Goal: Task Accomplishment & Management: Manage account settings

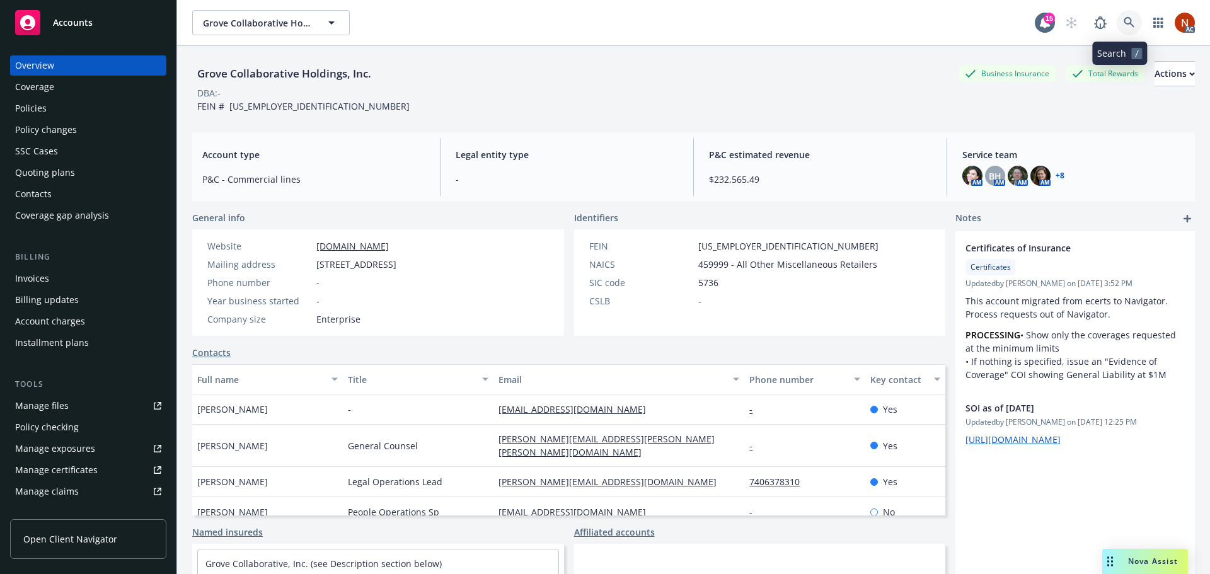
click at [1123, 17] on icon at bounding box center [1128, 22] width 11 height 11
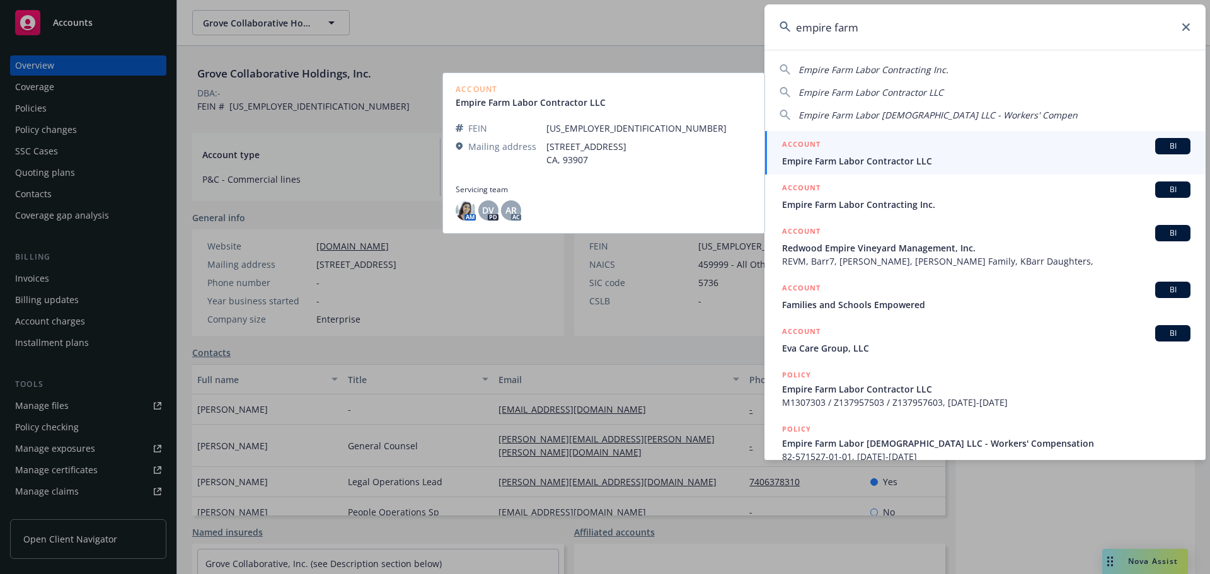
type input "empire farm"
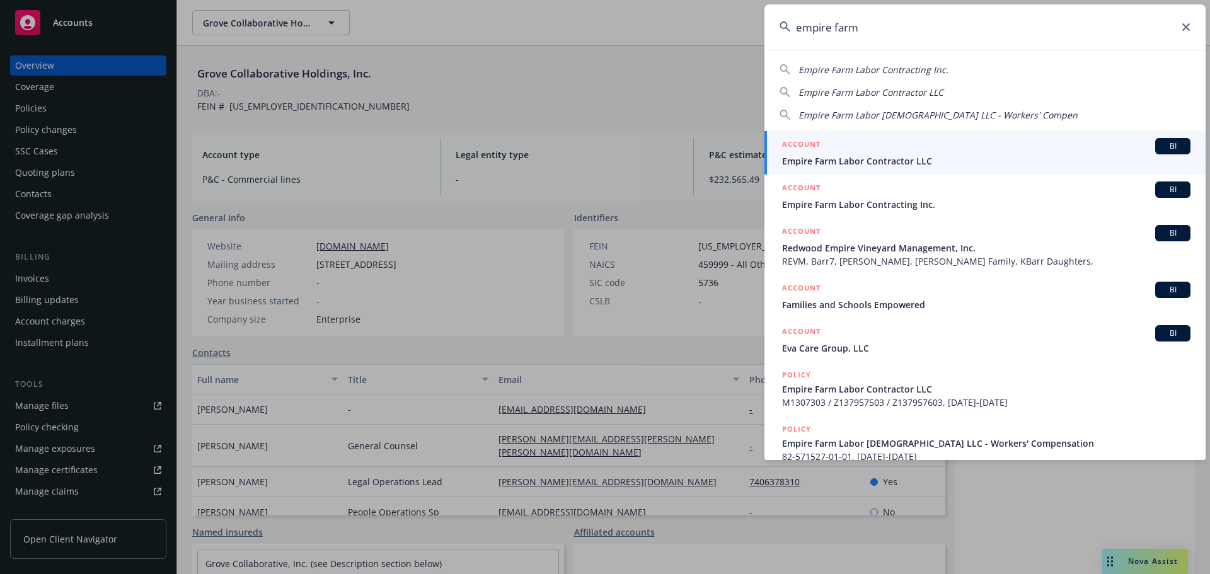
click at [881, 155] on span "Empire Farm Labor Contractor LLC" at bounding box center [986, 160] width 408 height 13
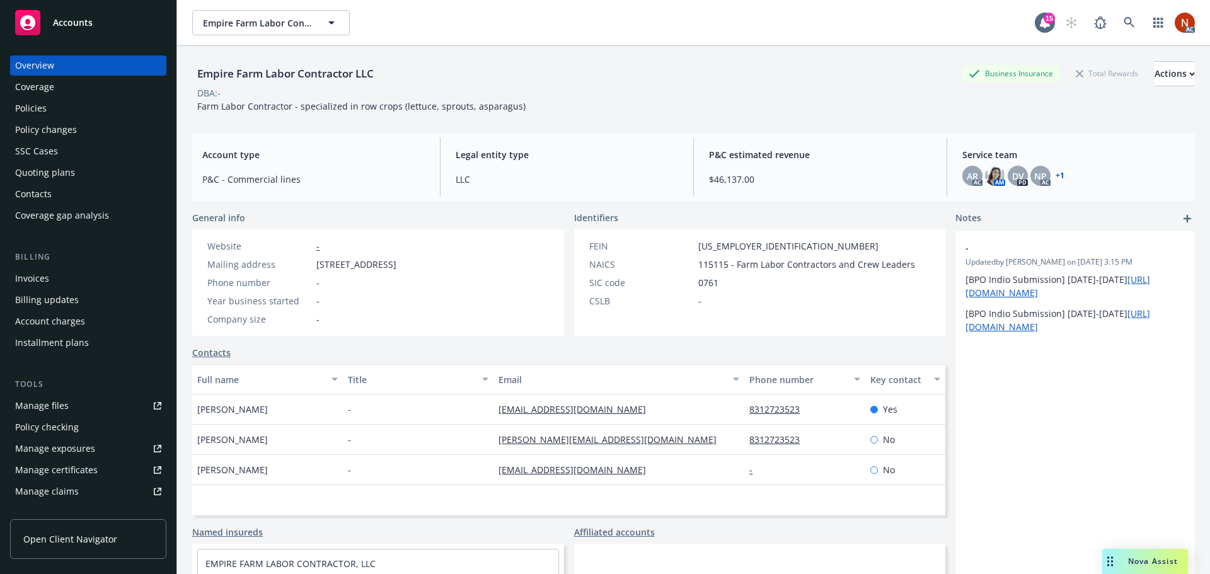
click at [49, 106] on div "Policies" at bounding box center [88, 108] width 146 height 20
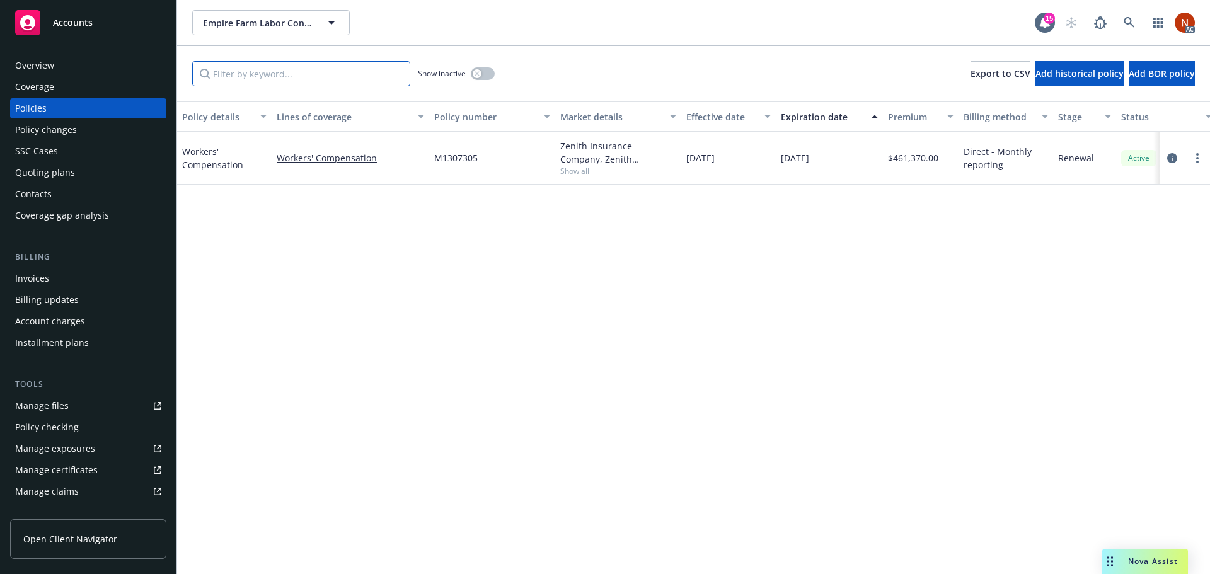
click at [297, 79] on input "Filter by keyword..." at bounding box center [301, 73] width 218 height 25
type input "worker"
click at [478, 70] on div "button" at bounding box center [477, 73] width 9 height 9
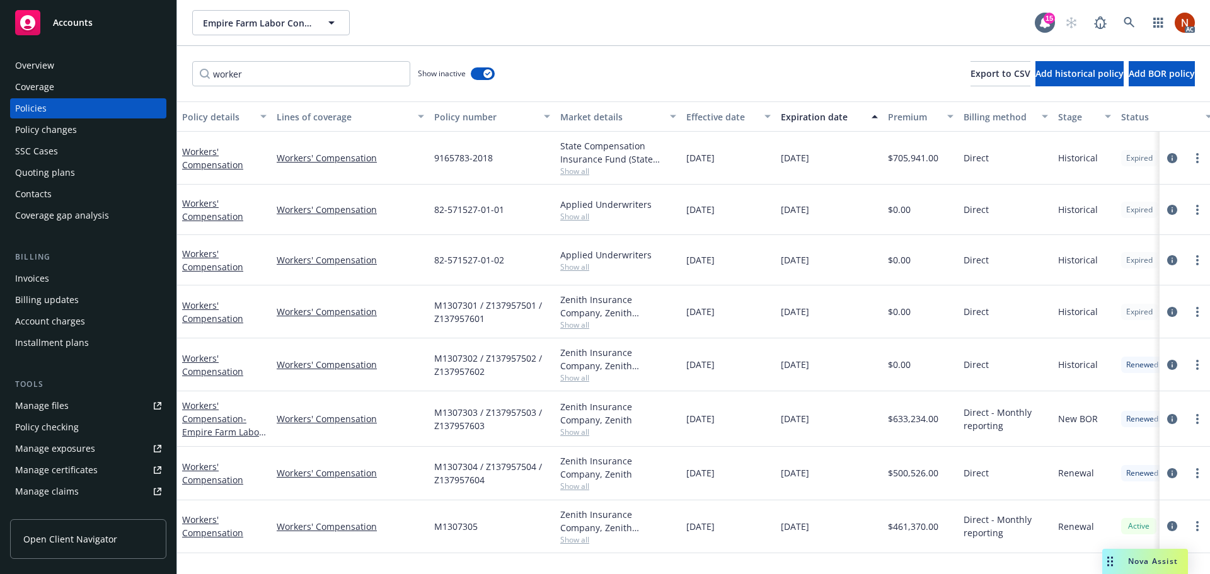
click at [714, 111] on div "Effective date" at bounding box center [721, 116] width 71 height 13
click at [471, 20] on div "Empire Farm Labor Contractor LLC Empire Farm Labor Contractor LLC" at bounding box center [613, 22] width 842 height 25
click at [1125, 20] on icon at bounding box center [1128, 22] width 11 height 11
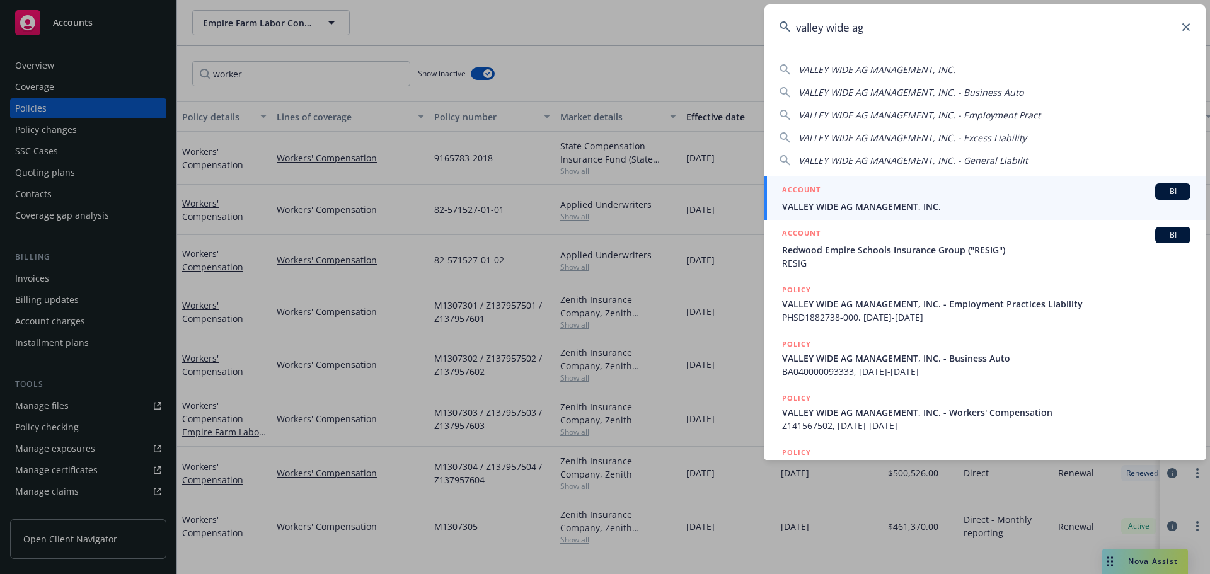
type input "valley wide ag"
click at [914, 183] on div "ACCOUNT BI" at bounding box center [986, 191] width 408 height 16
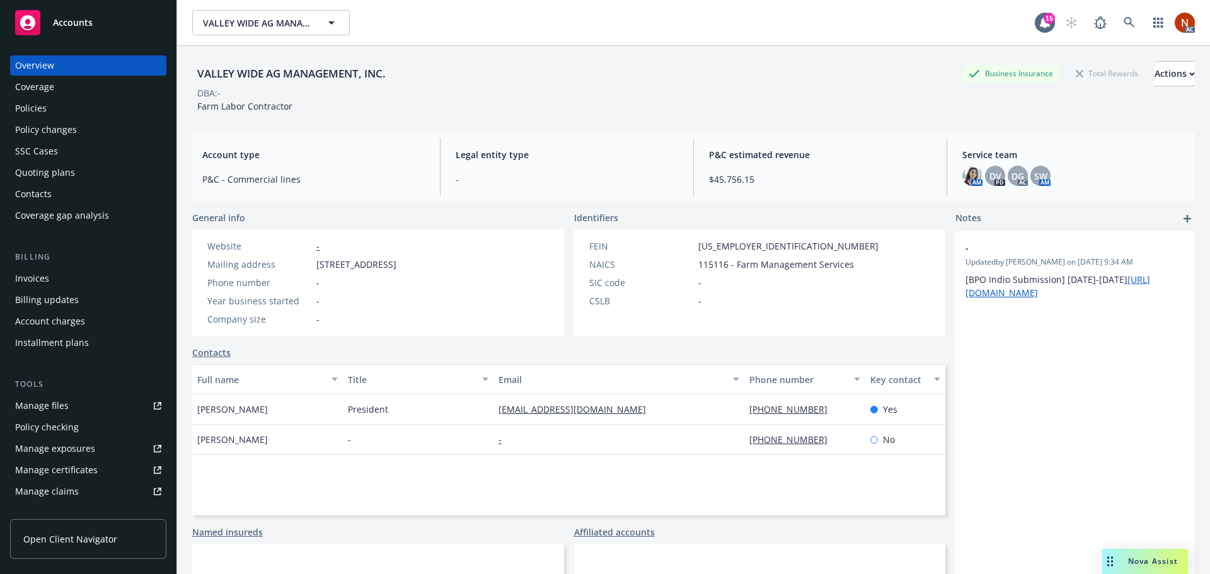
click at [55, 110] on div "Policies" at bounding box center [88, 108] width 146 height 20
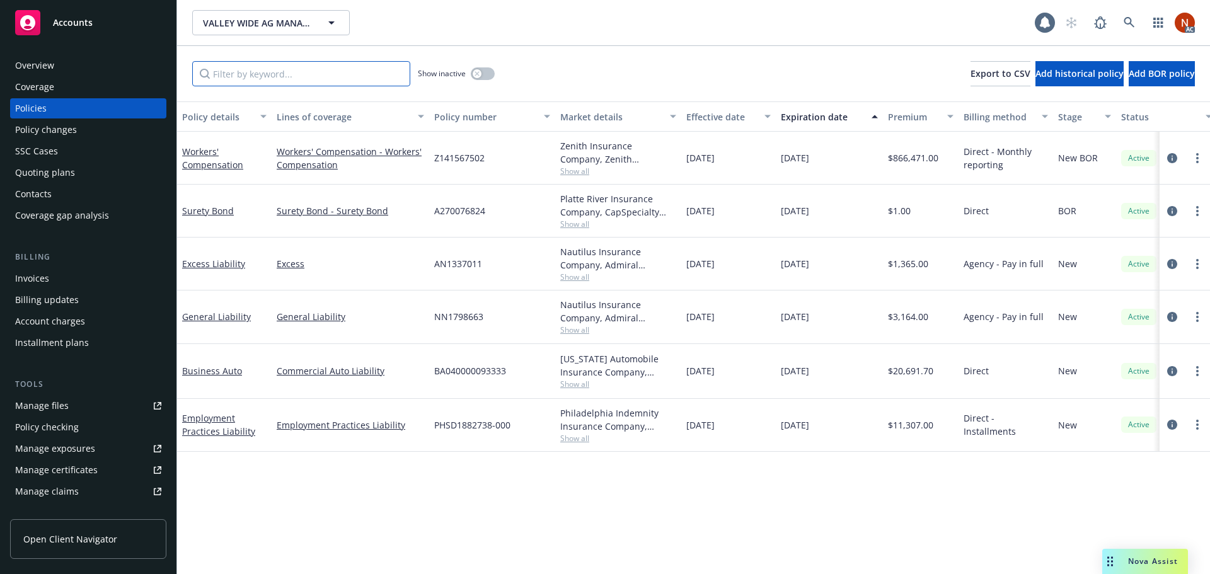
click at [242, 76] on input "Filter by keyword..." at bounding box center [301, 73] width 218 height 25
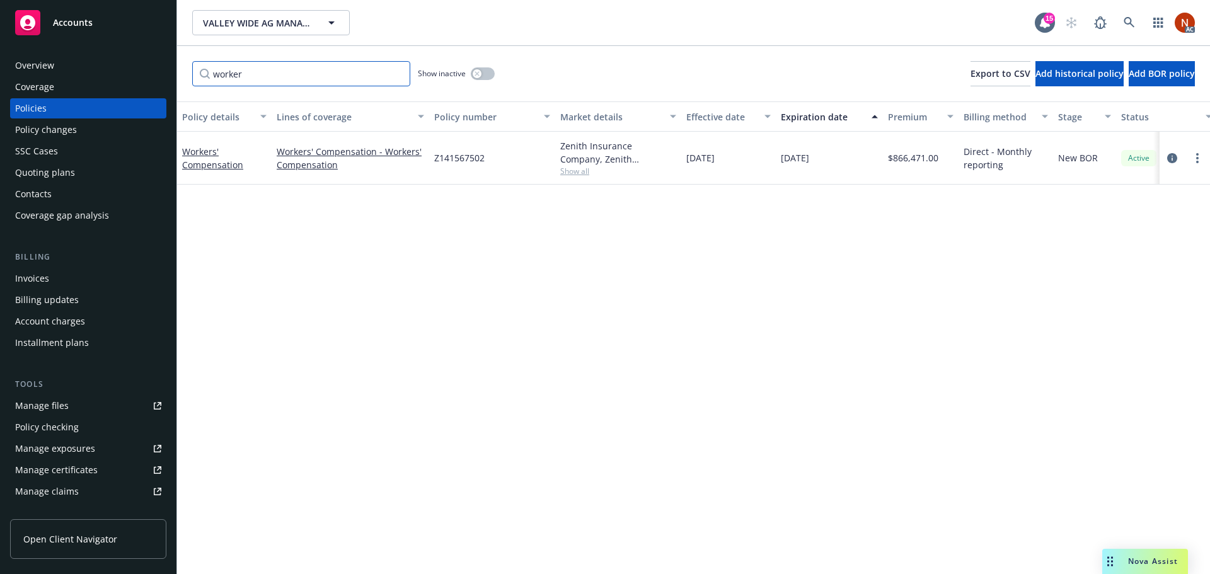
type input "worker"
click at [479, 71] on icon "button" at bounding box center [476, 73] width 5 height 5
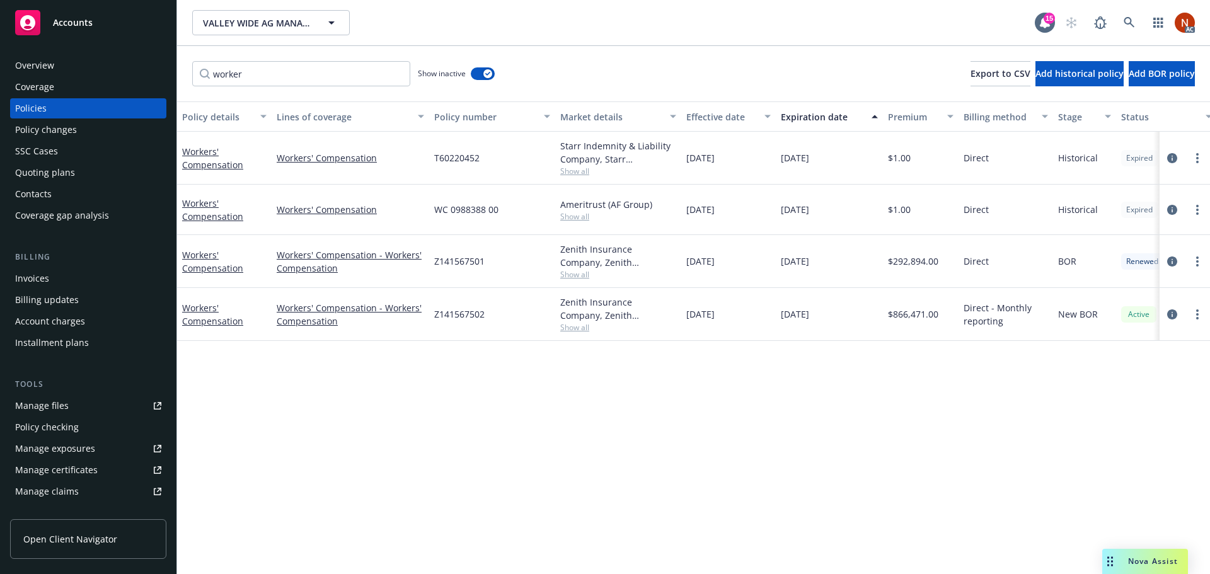
click at [716, 107] on button "Effective date" at bounding box center [728, 116] width 95 height 30
drag, startPoint x: 725, startPoint y: 112, endPoint x: 736, endPoint y: 125, distance: 17.0
click at [724, 112] on div "Effective date" at bounding box center [721, 116] width 71 height 13
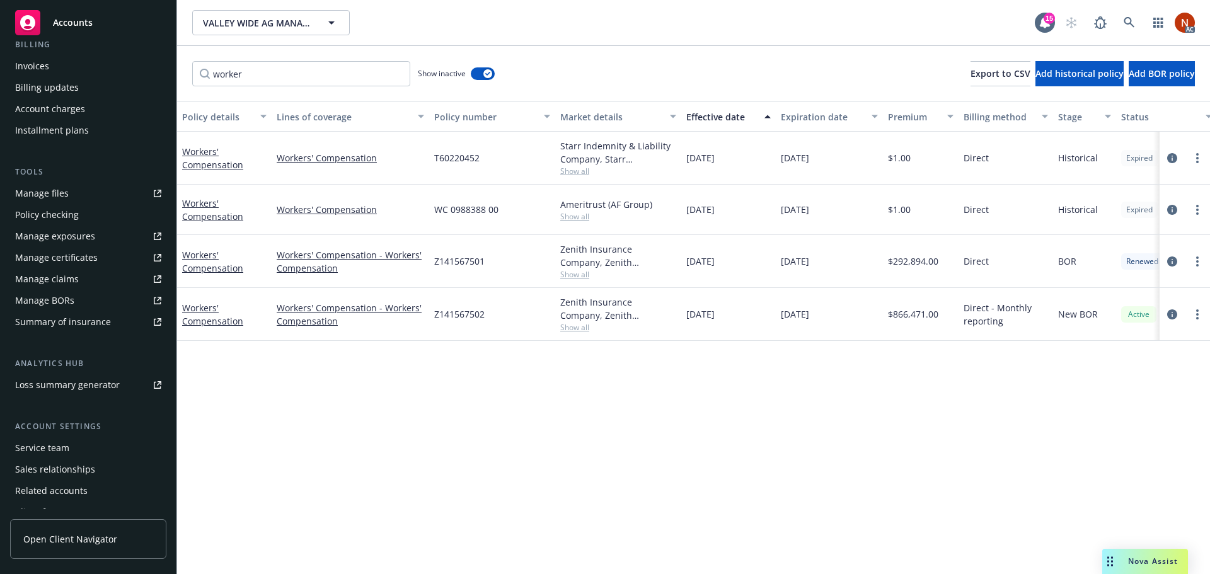
scroll to position [247, 0]
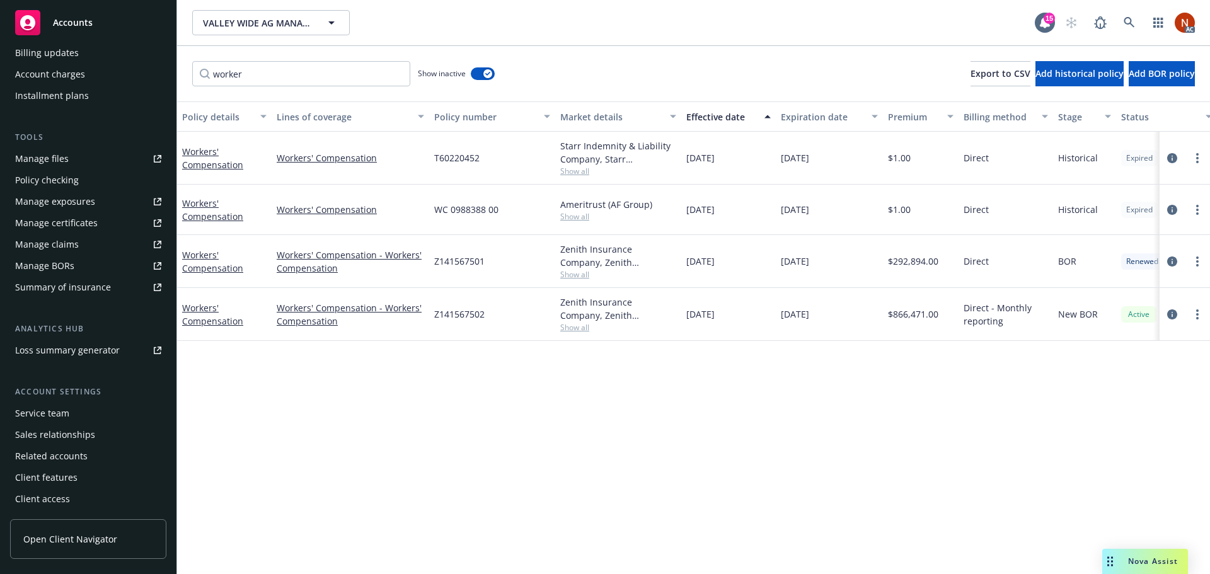
click at [73, 416] on div "Service team" at bounding box center [88, 413] width 146 height 20
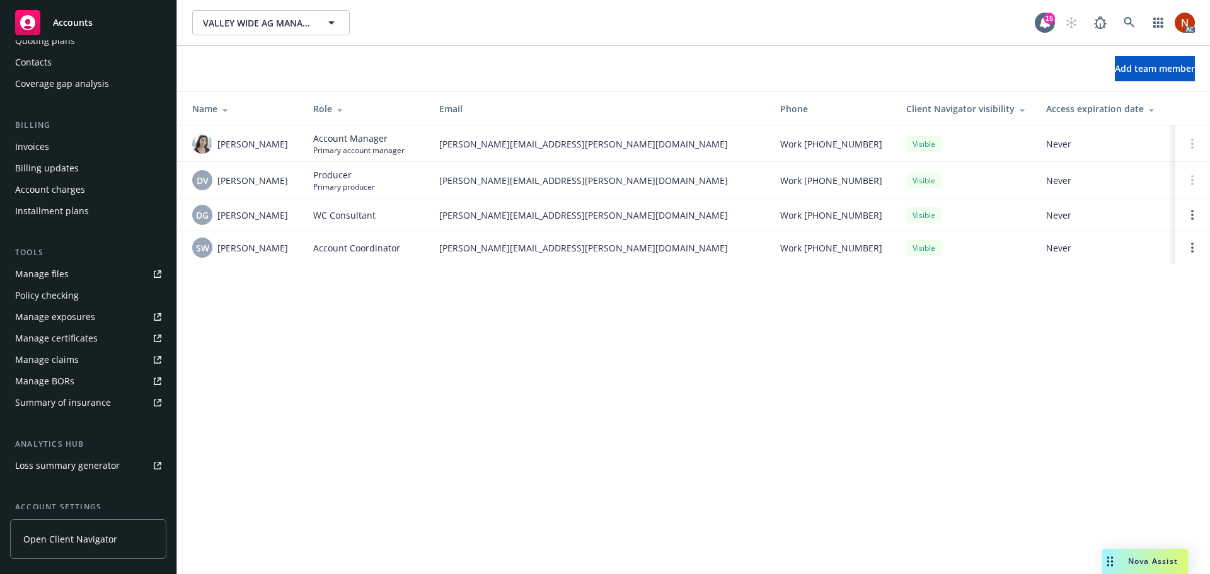
scroll to position [121, 0]
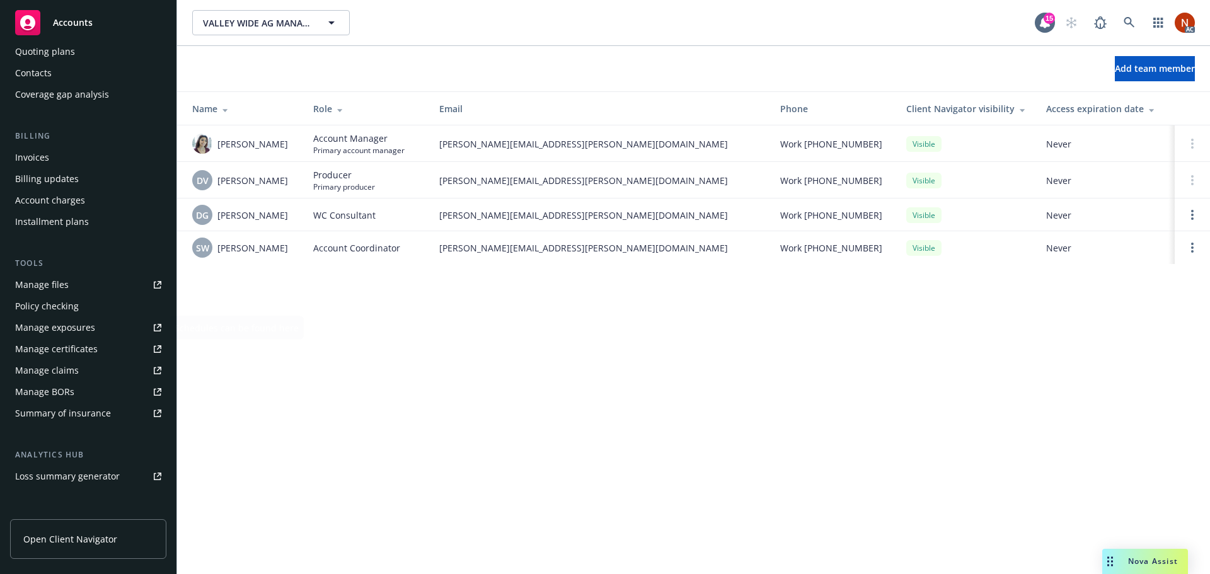
click at [79, 283] on link "Manage files" at bounding box center [88, 285] width 156 height 20
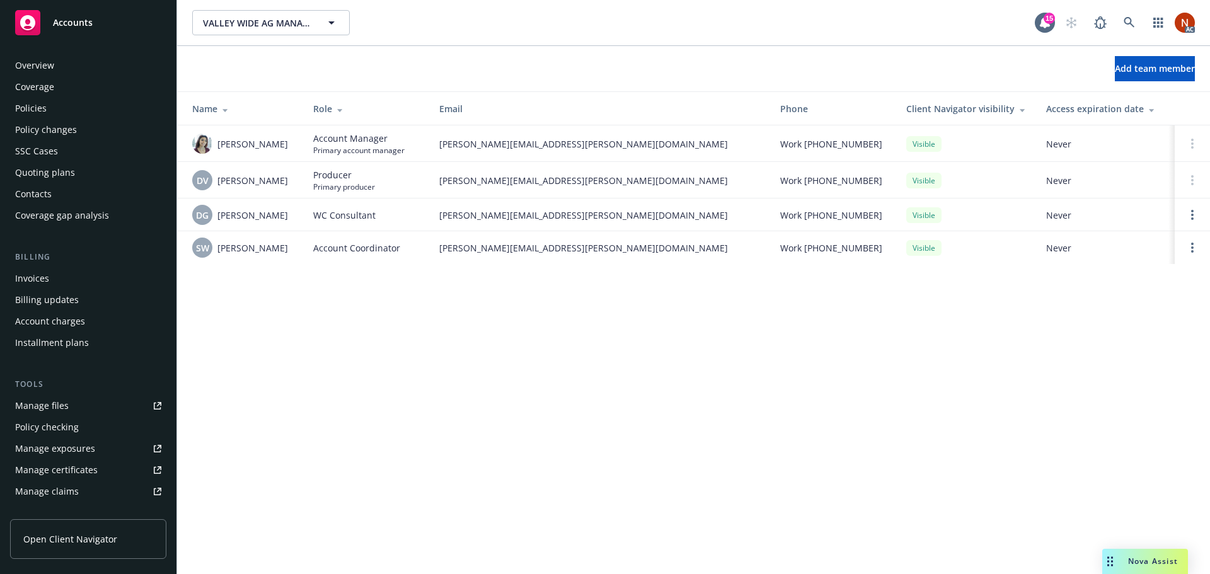
click at [54, 110] on div "Policies" at bounding box center [88, 108] width 146 height 20
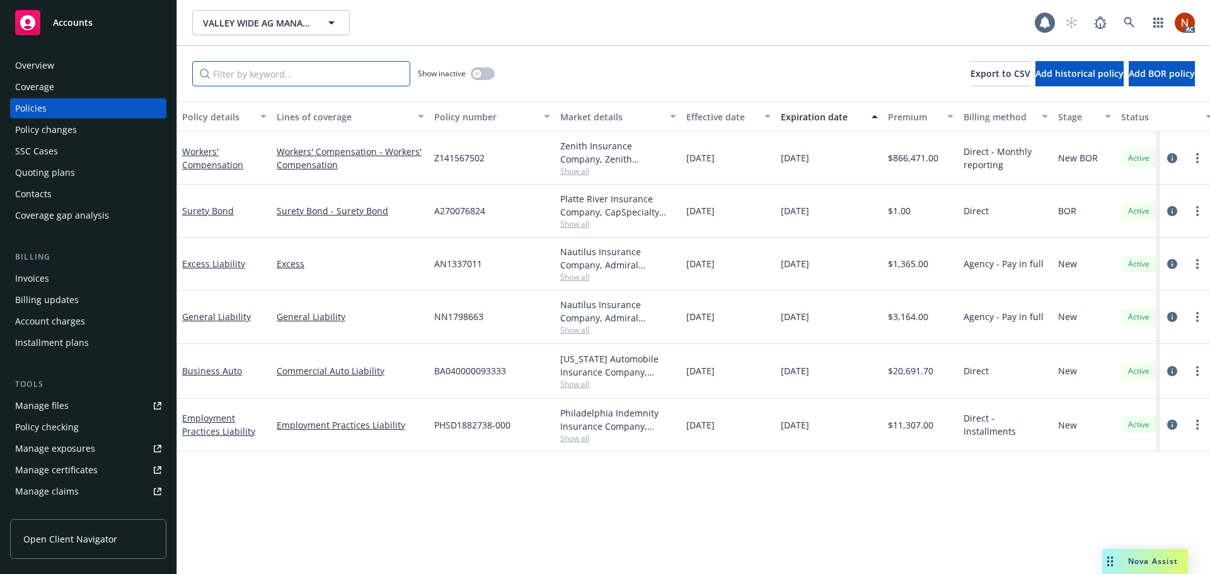
click at [249, 77] on input "Filter by keyword..." at bounding box center [301, 73] width 218 height 25
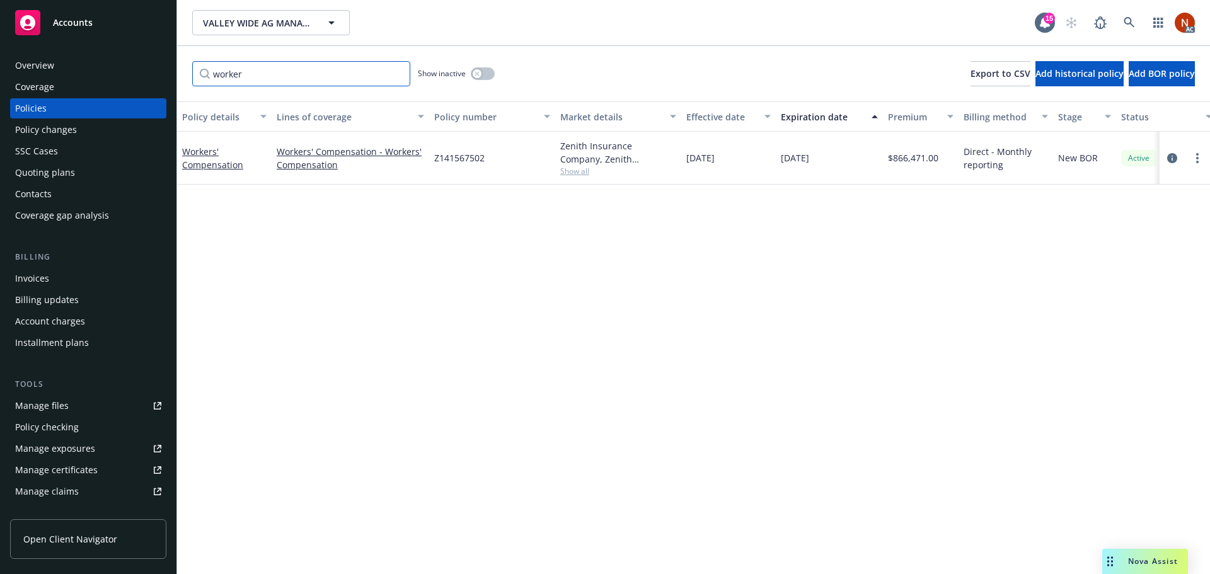
type input "worker"
click at [479, 72] on button "button" at bounding box center [483, 73] width 24 height 13
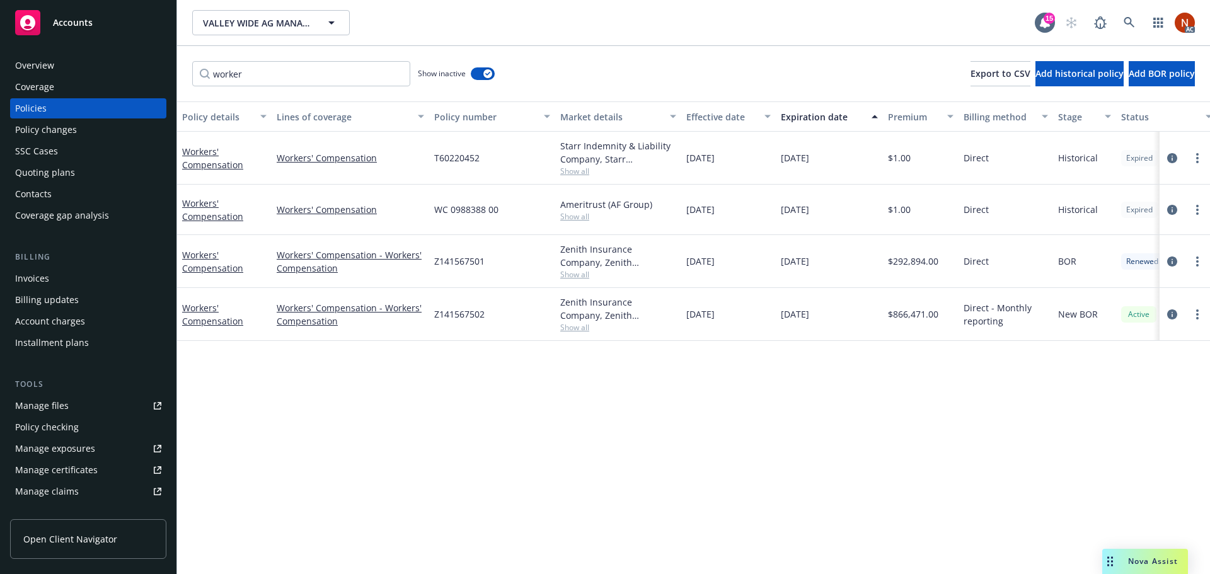
click at [580, 172] on span "Show all" at bounding box center [618, 171] width 116 height 11
click at [667, 163] on div "Starr Indemnity & Liability Company, Starr Companies, Risk Placement Services, …" at bounding box center [618, 152] width 116 height 26
click at [575, 223] on div "Ameritrust (AF Group) Show all" at bounding box center [618, 210] width 126 height 50
click at [577, 218] on span "Show all" at bounding box center [618, 216] width 116 height 11
click at [626, 469] on div "Policy details Lines of coverage Policy number Market details Effective date Ex…" at bounding box center [693, 337] width 1033 height 473
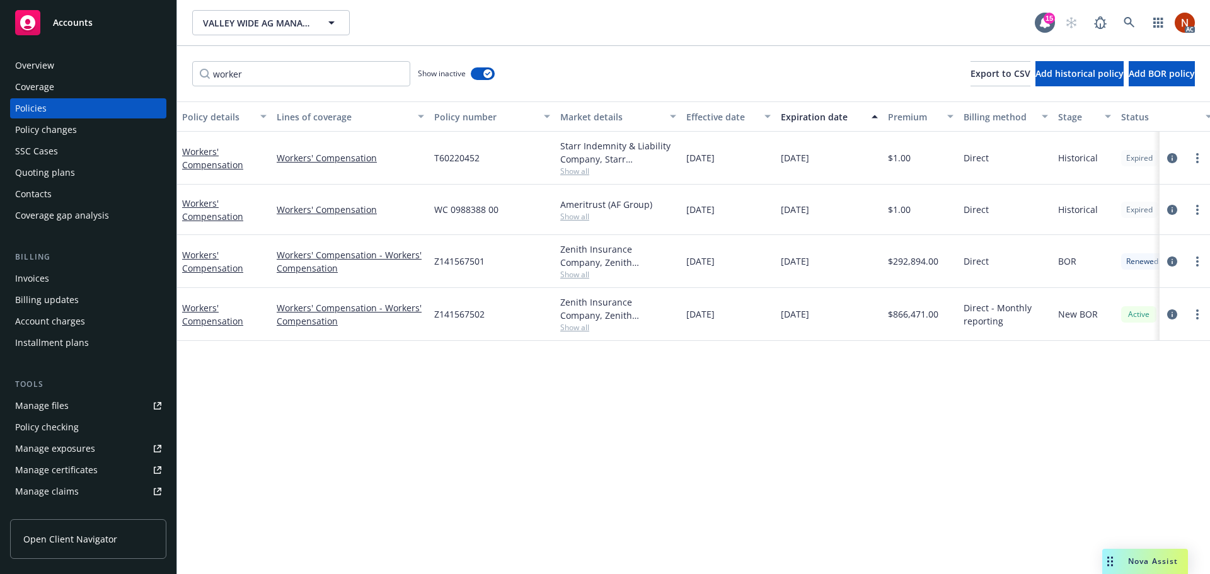
click at [84, 488] on link "Manage claims" at bounding box center [88, 491] width 156 height 20
click at [1128, 23] on icon at bounding box center [1128, 22] width 11 height 11
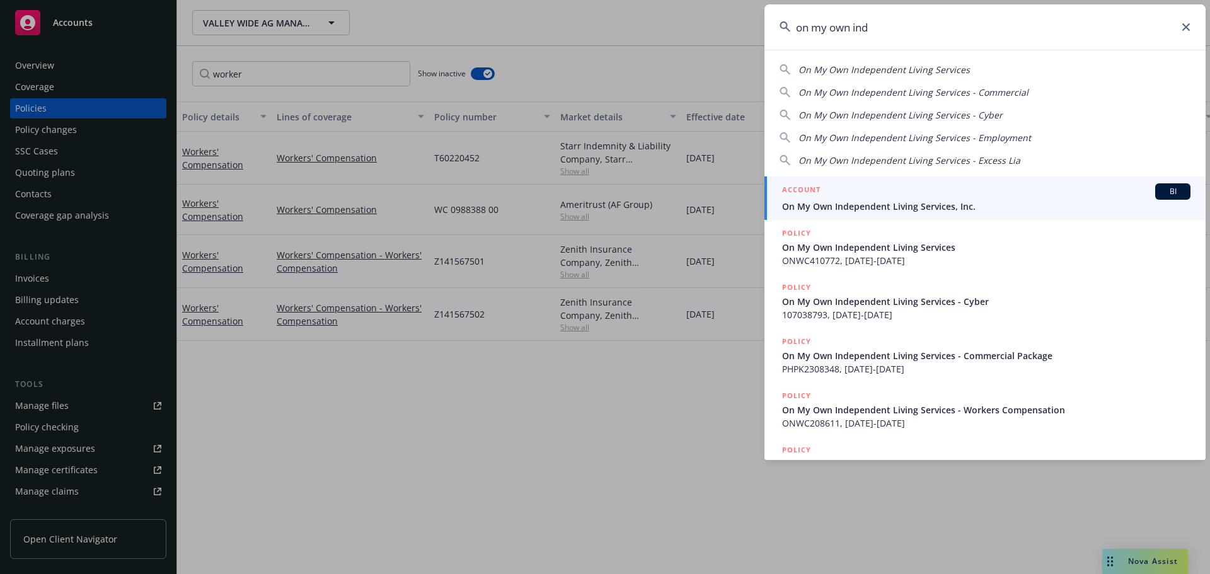
type input "on my own ind"
click at [978, 204] on span "On My Own Independent Living Services, Inc." at bounding box center [986, 206] width 408 height 13
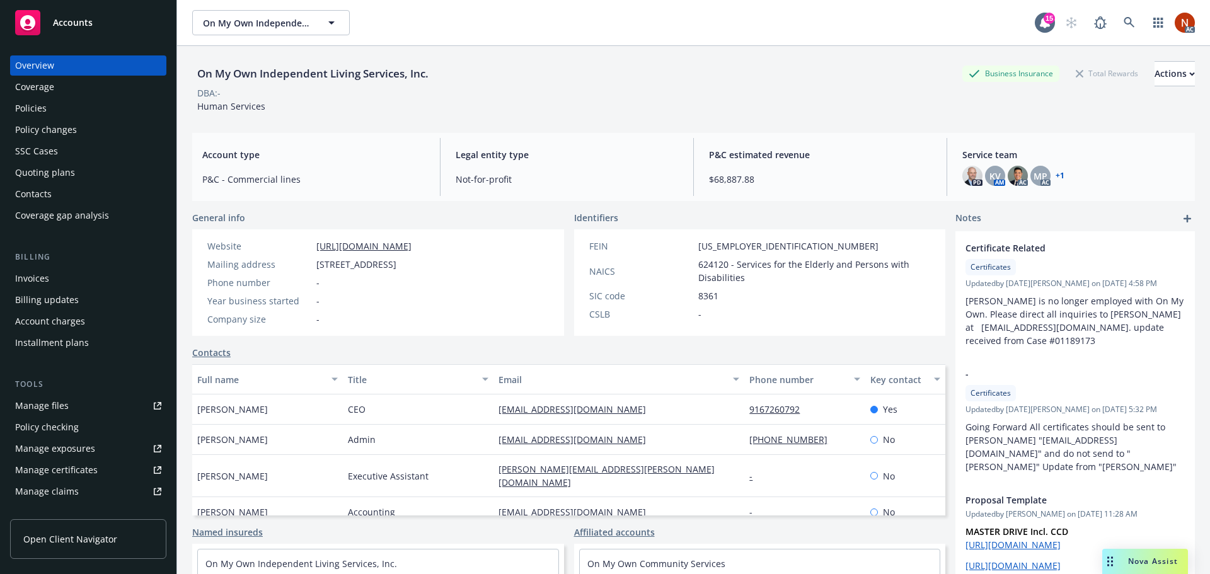
click at [37, 100] on div "Policies" at bounding box center [31, 108] width 32 height 20
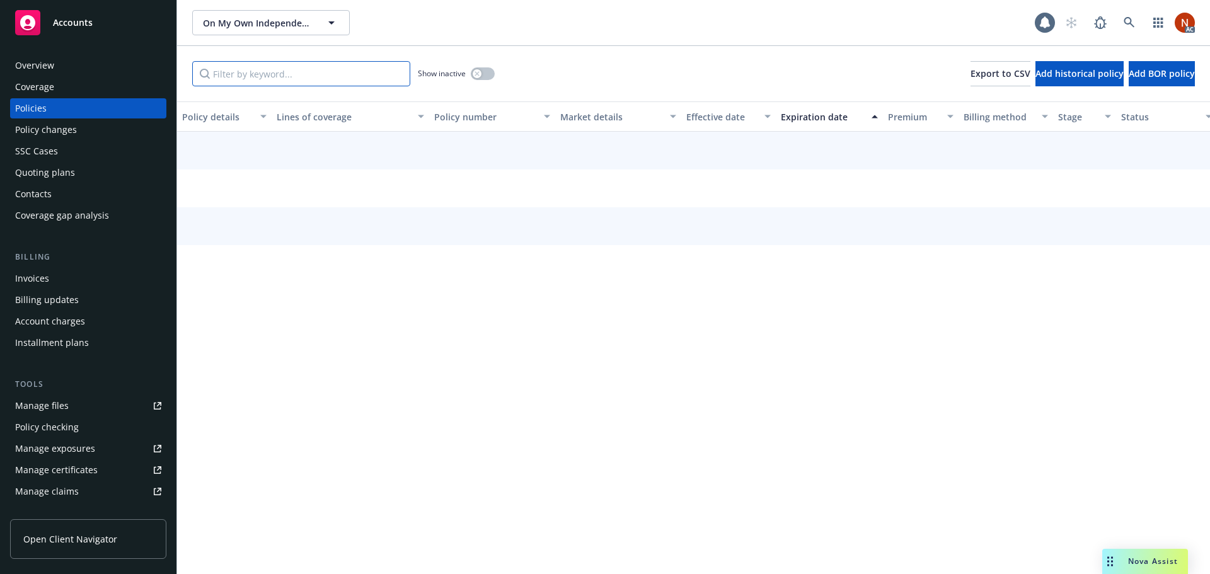
click at [236, 67] on input "Filter by keyword..." at bounding box center [301, 73] width 218 height 25
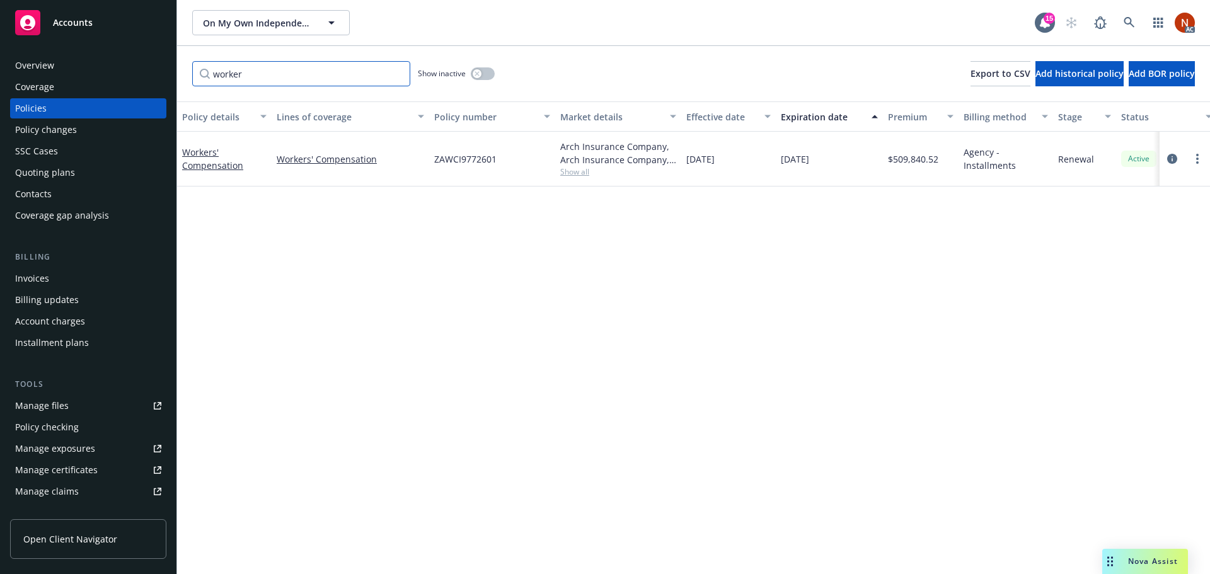
type input "worker"
click at [478, 73] on icon "button" at bounding box center [476, 73] width 4 height 4
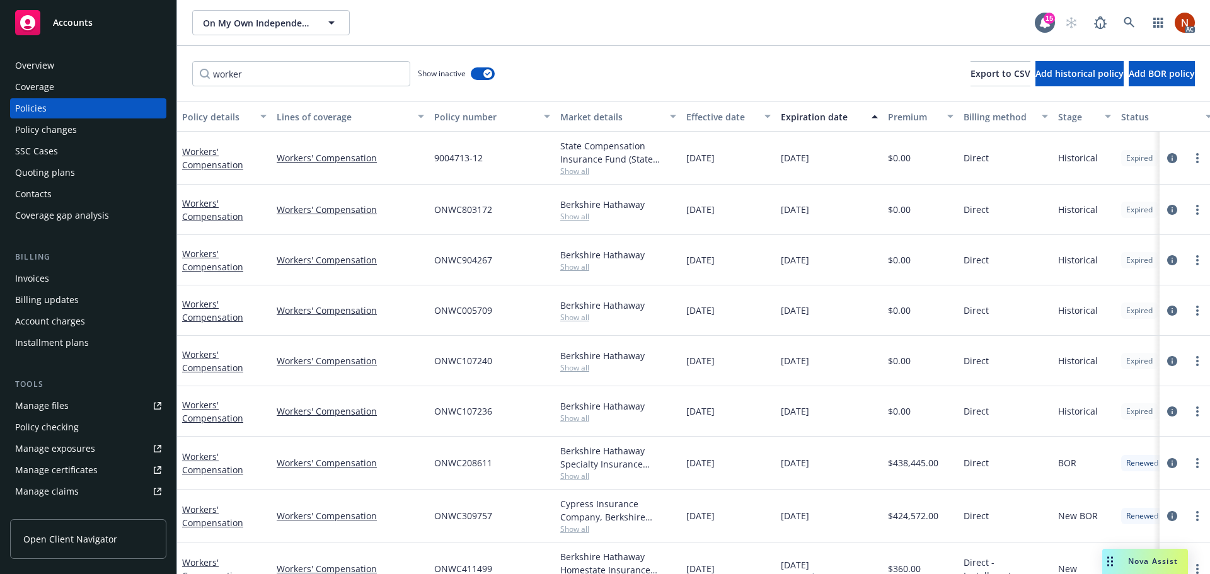
click at [737, 118] on div "Effective date" at bounding box center [721, 116] width 71 height 13
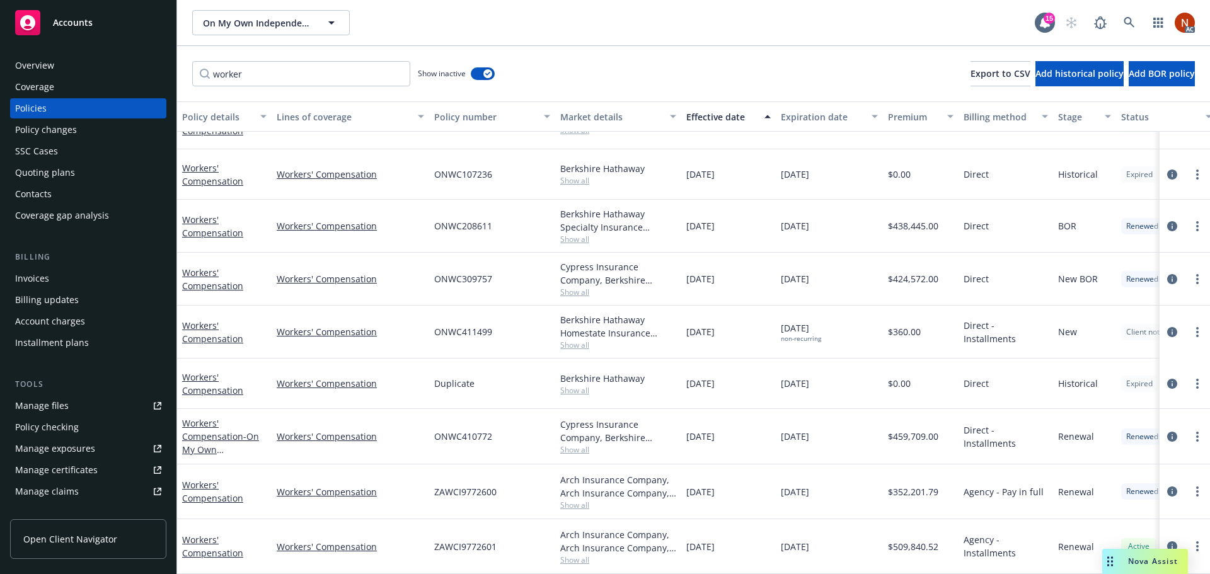
scroll to position [244, 0]
drag, startPoint x: 754, startPoint y: 419, endPoint x: 337, endPoint y: 422, distance: 417.1
click at [337, 422] on div "Workers' Compensation - On My Own Independent Living Services Workers' Compensa…" at bounding box center [785, 436] width 1216 height 55
click at [254, 430] on span "- On My Own Independent Living Services" at bounding box center [223, 456] width 82 height 52
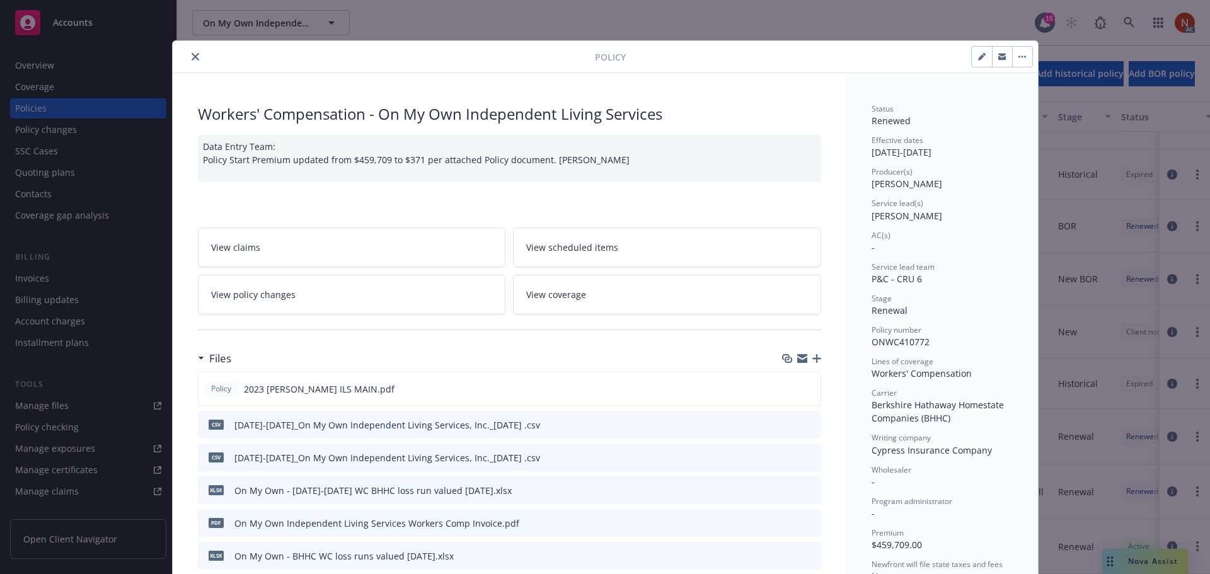
click at [191, 52] on button "close" at bounding box center [195, 56] width 15 height 15
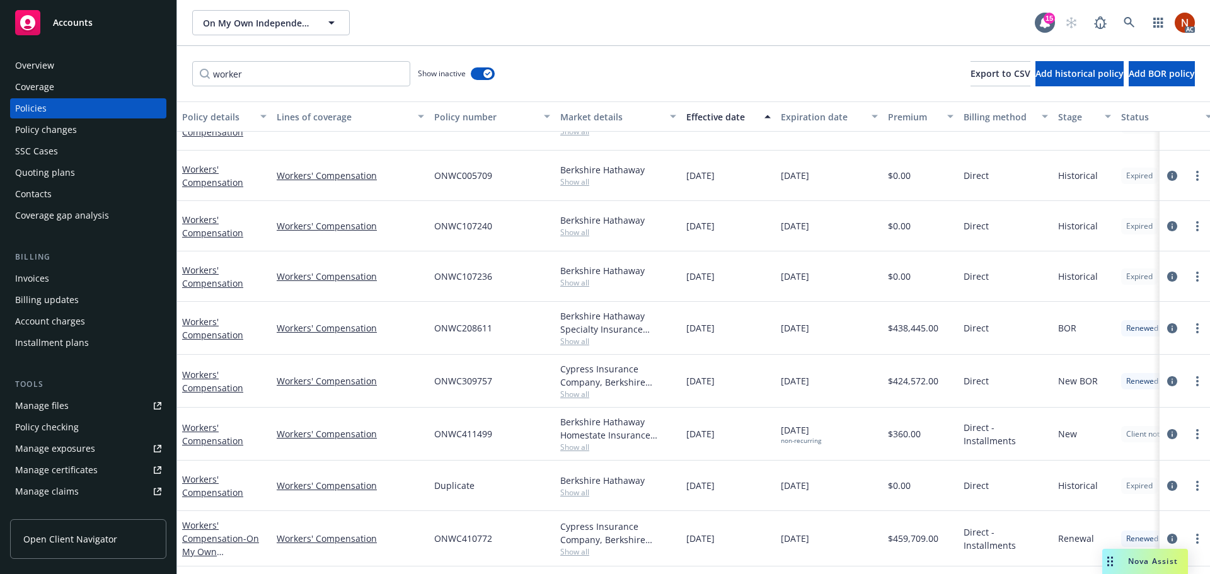
scroll to position [118, 0]
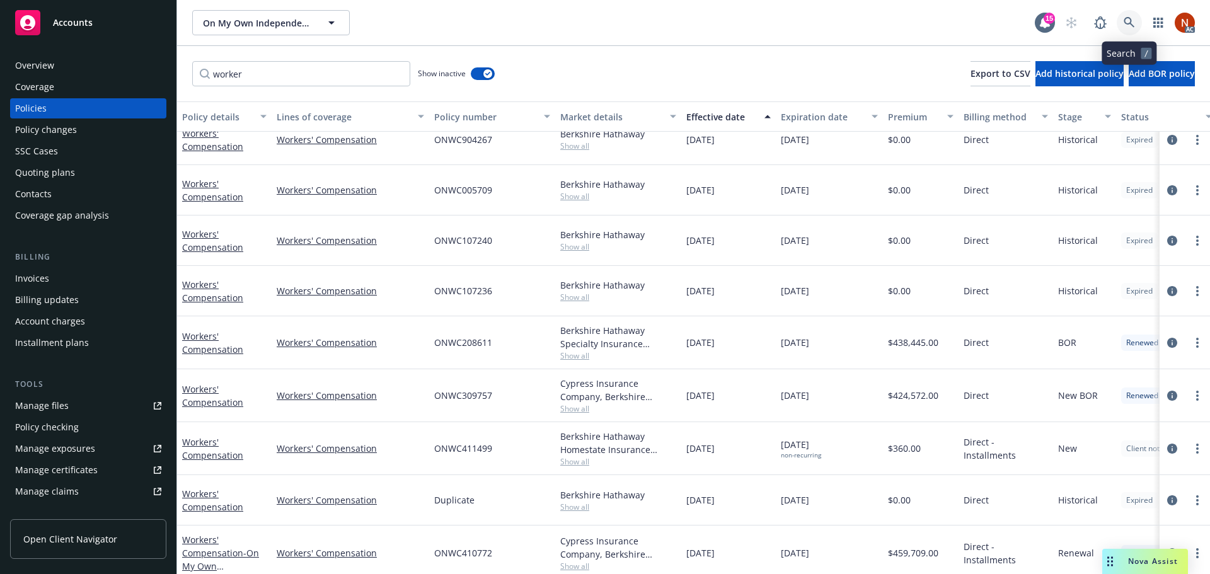
click at [1130, 26] on icon at bounding box center [1128, 22] width 11 height 11
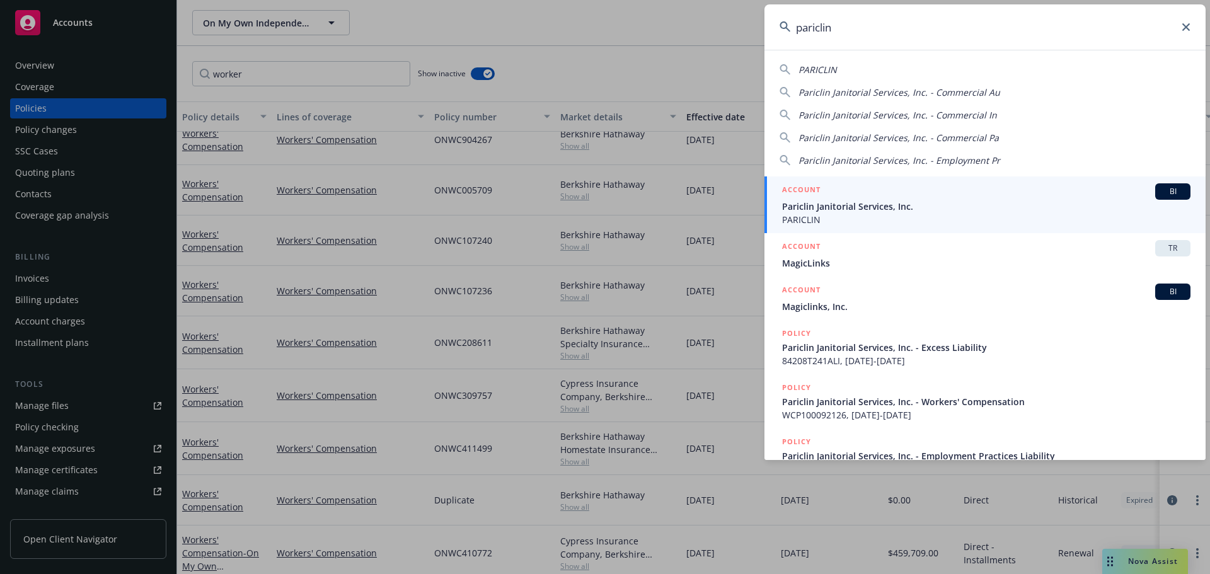
type input "pariclin"
click at [999, 198] on div "ACCOUNT BI" at bounding box center [986, 191] width 408 height 16
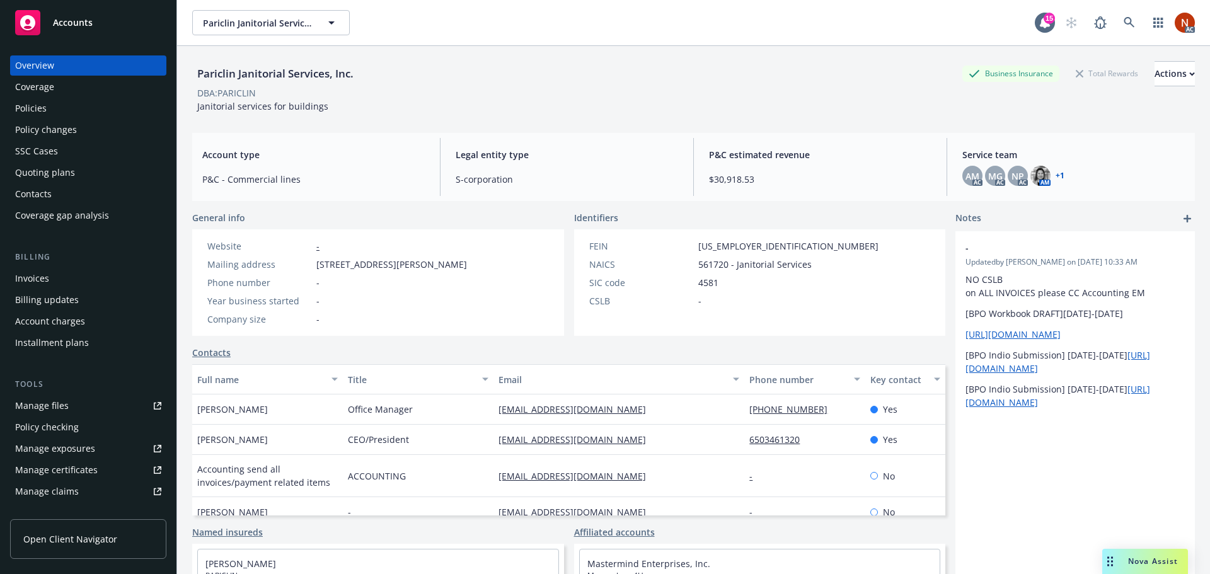
click at [37, 106] on div "Policies" at bounding box center [31, 108] width 32 height 20
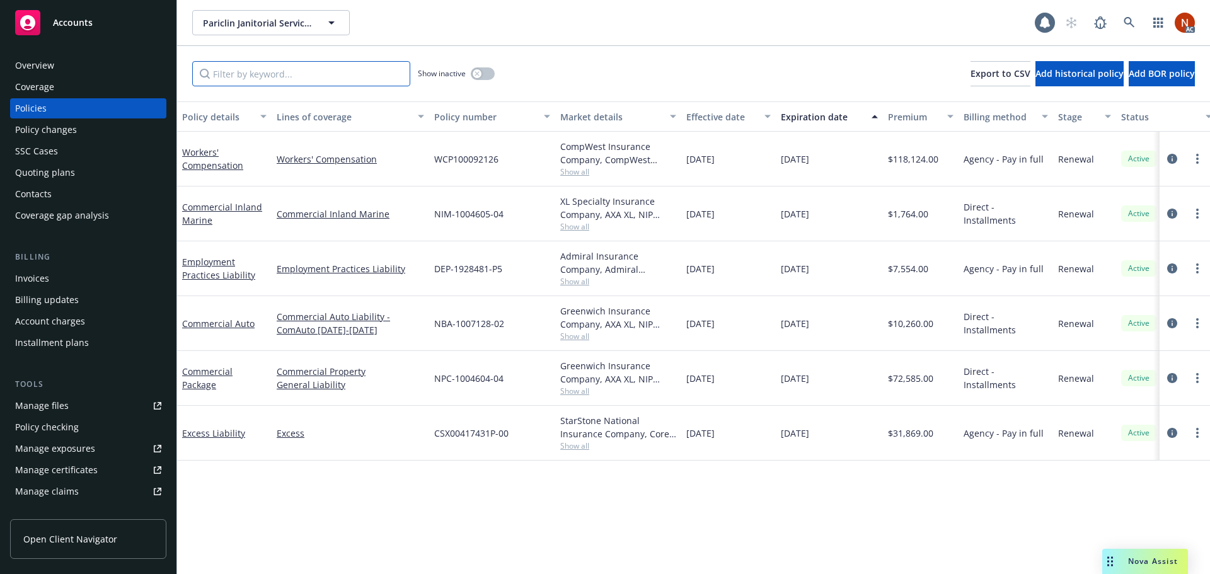
click at [227, 72] on input "Filter by keyword..." at bounding box center [301, 73] width 218 height 25
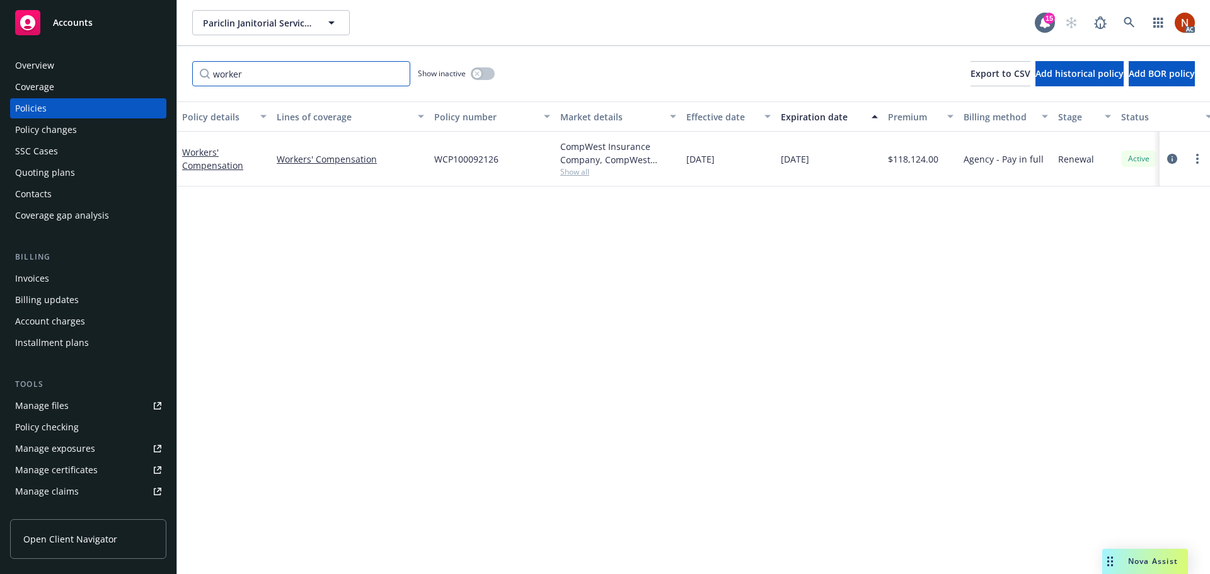
type input "worker"
click at [476, 67] on div "Show inactive" at bounding box center [456, 73] width 77 height 25
click at [490, 74] on button "button" at bounding box center [483, 73] width 24 height 13
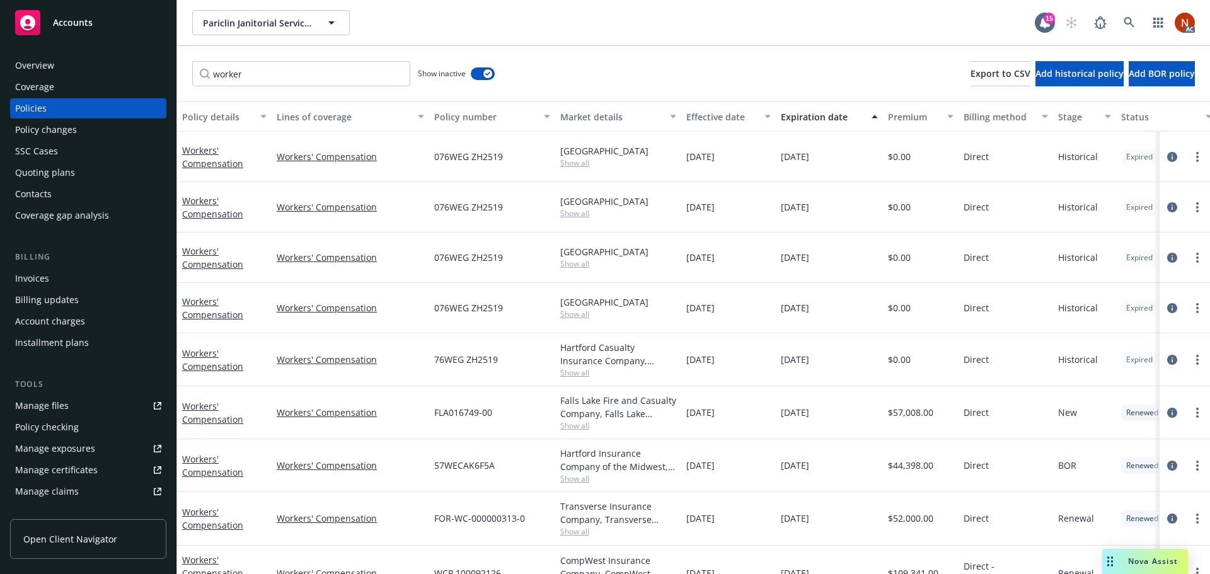
click at [752, 122] on div "Effective date" at bounding box center [721, 116] width 71 height 13
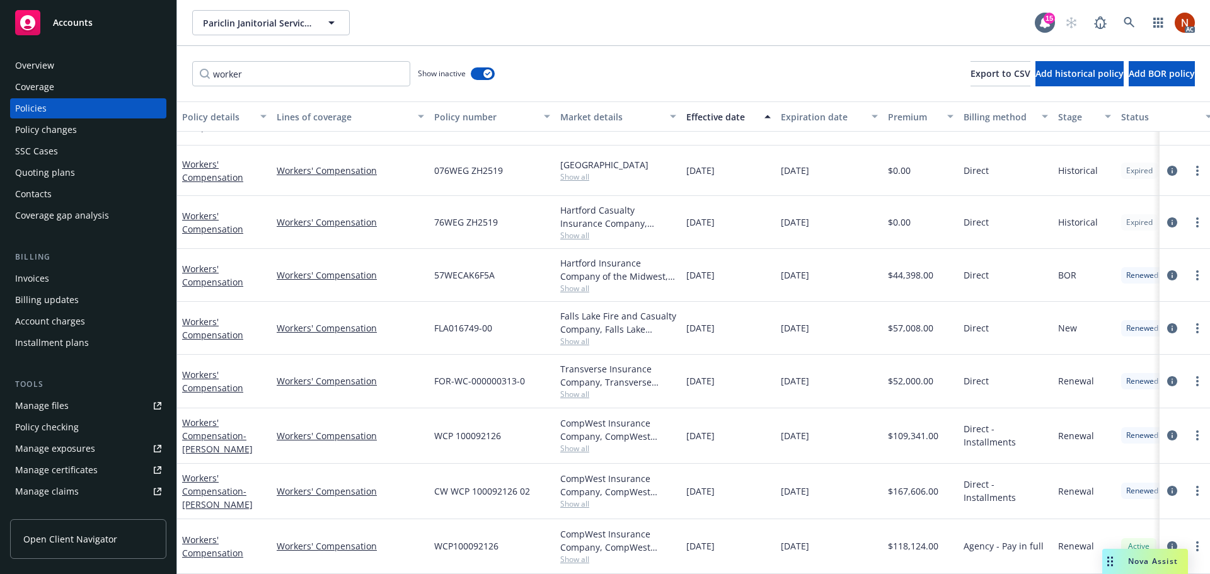
scroll to position [84, 0]
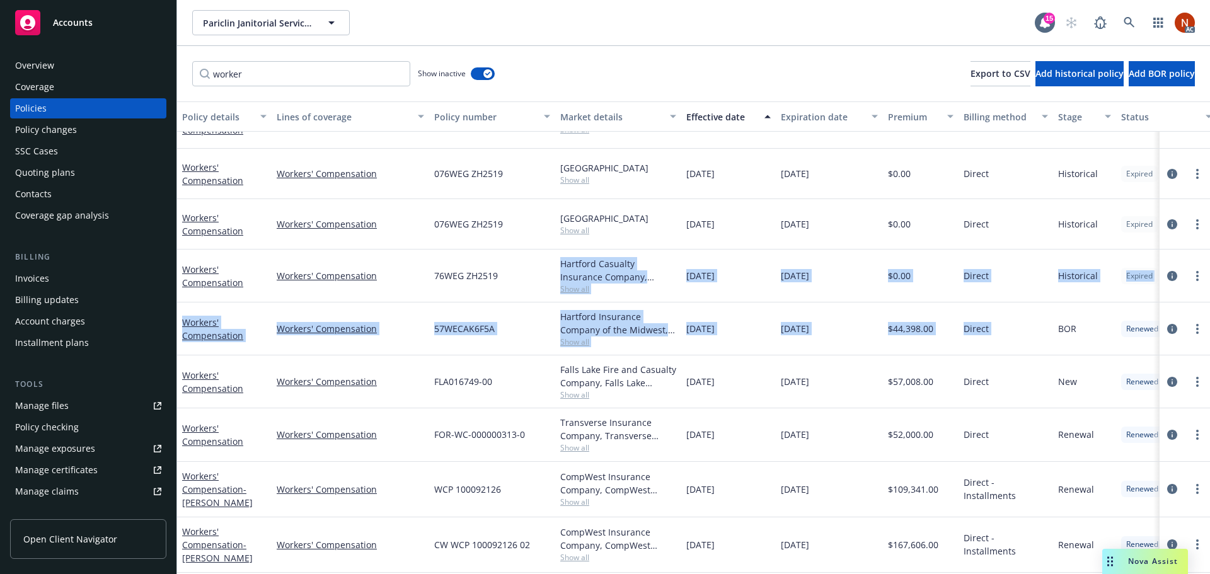
drag, startPoint x: 558, startPoint y: 268, endPoint x: 1061, endPoint y: 319, distance: 505.4
click at [1058, 314] on div "Workers' Compensation Workers' Compensation 076WEG ZH2519 Hartford Show all 04/…" at bounding box center [785, 325] width 1216 height 554
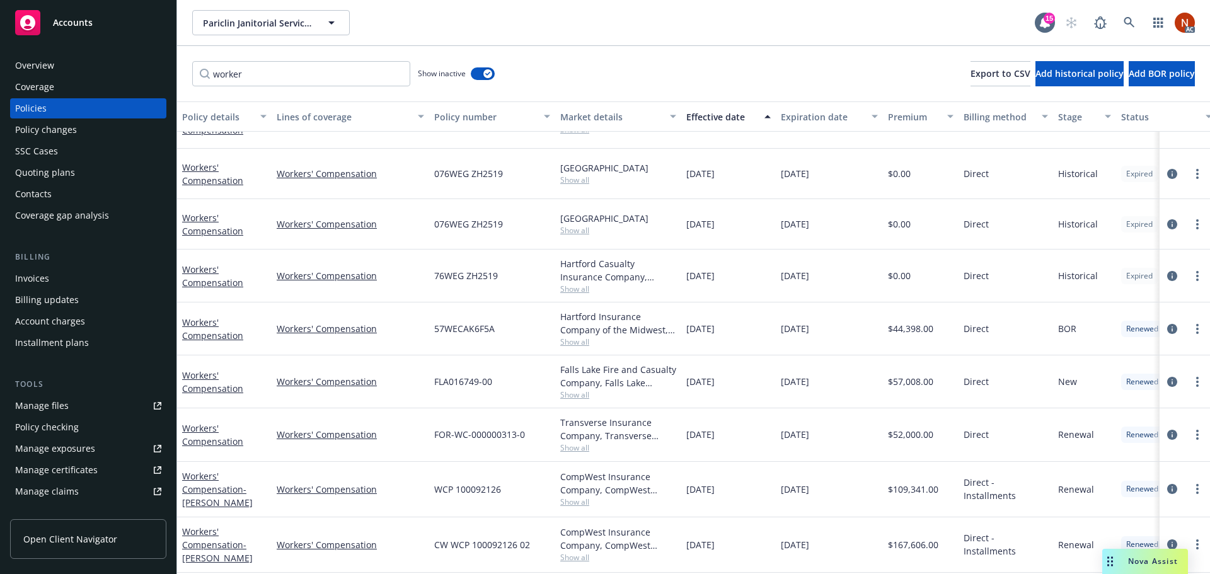
click at [1067, 322] on div "BOR" at bounding box center [1084, 328] width 63 height 53
drag, startPoint x: 1080, startPoint y: 324, endPoint x: 687, endPoint y: 324, distance: 393.2
click at [687, 324] on div "Workers' Compensation Workers' Compensation 57WECAK6F5A Hartford Insurance Comp…" at bounding box center [785, 328] width 1216 height 53
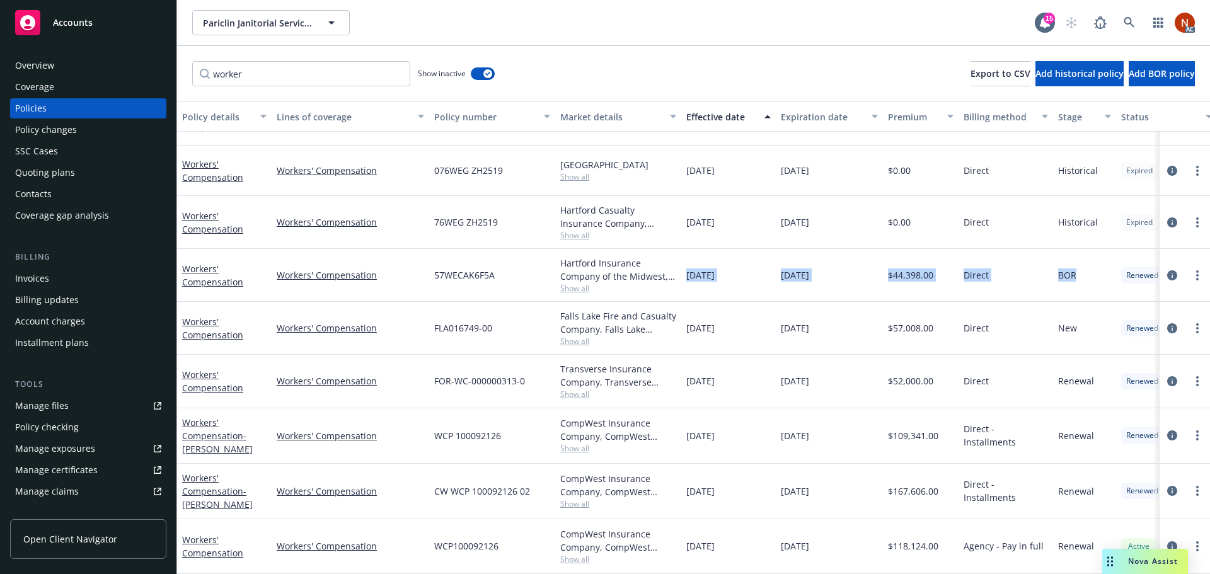
click at [54, 71] on div "Overview" at bounding box center [88, 65] width 146 height 20
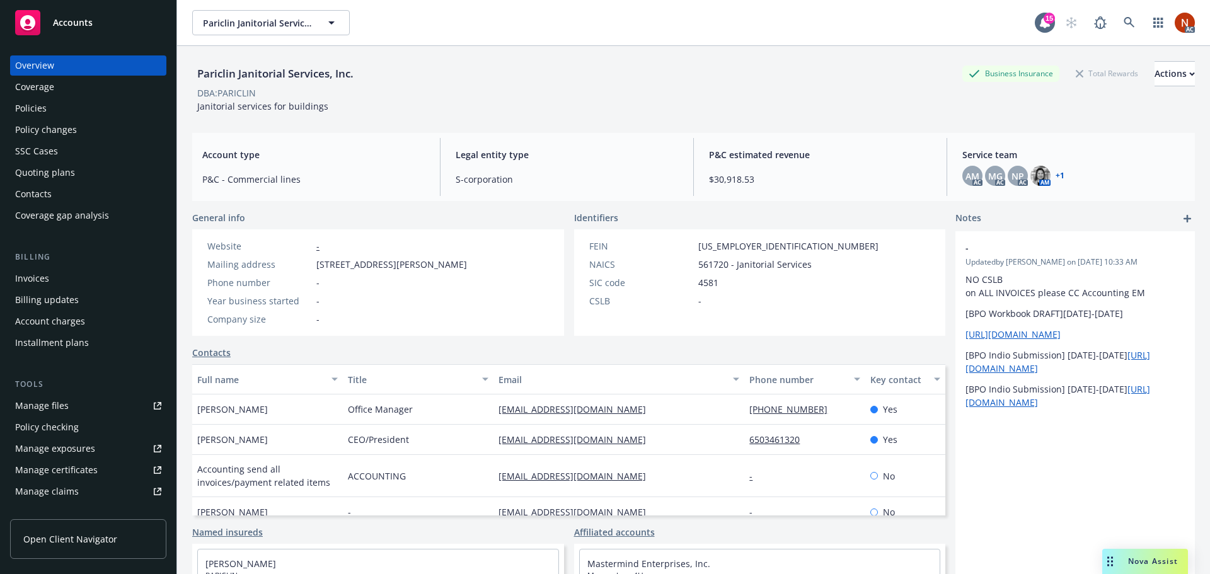
click at [65, 108] on div "Policies" at bounding box center [88, 108] width 146 height 20
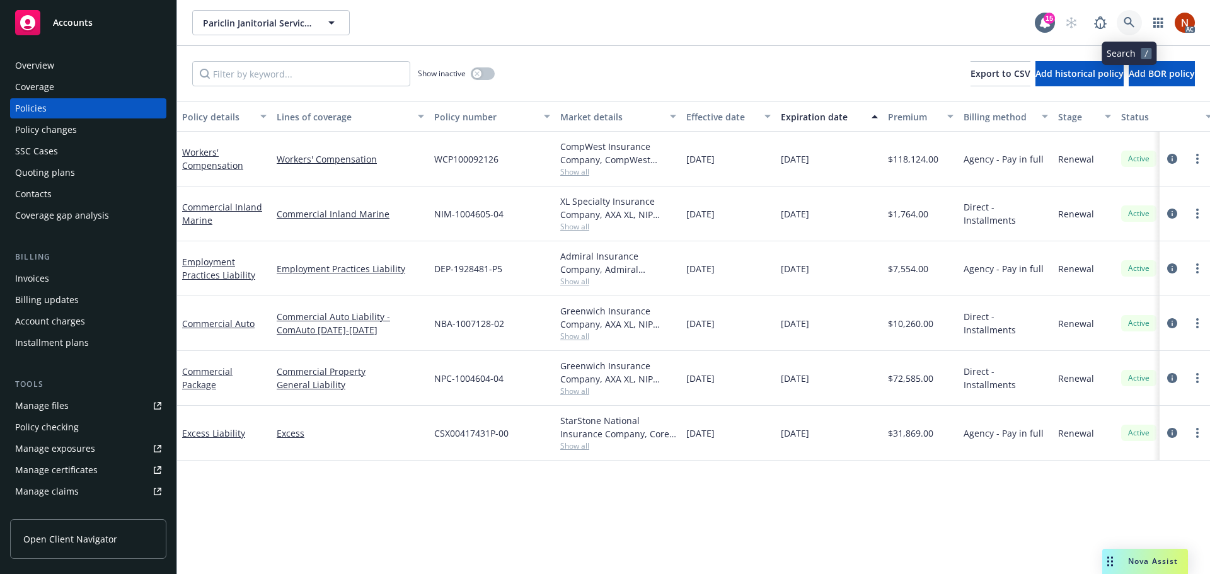
click at [1128, 26] on icon at bounding box center [1128, 22] width 11 height 11
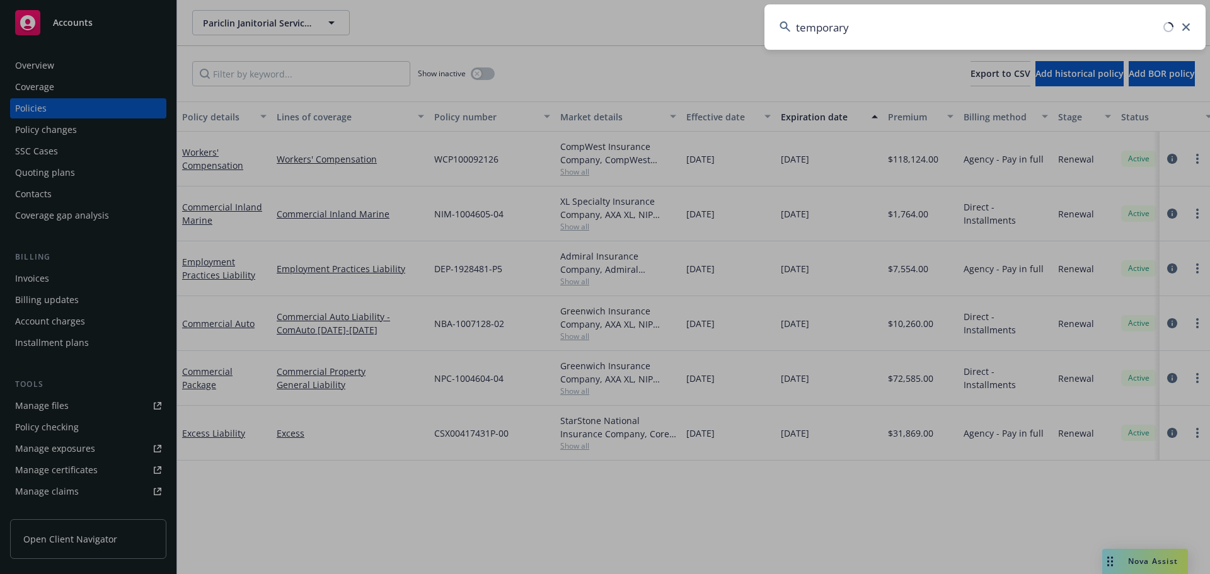
click at [901, 27] on input "temporary" at bounding box center [984, 26] width 441 height 45
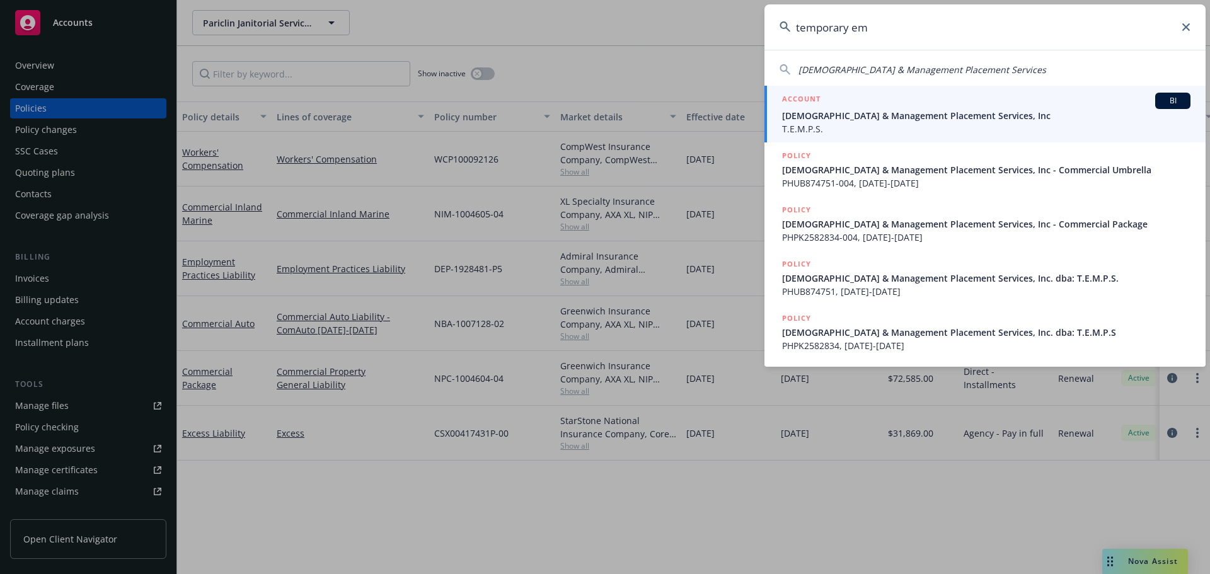
type input "temporary em"
click at [892, 106] on div "ACCOUNT BI" at bounding box center [986, 101] width 408 height 16
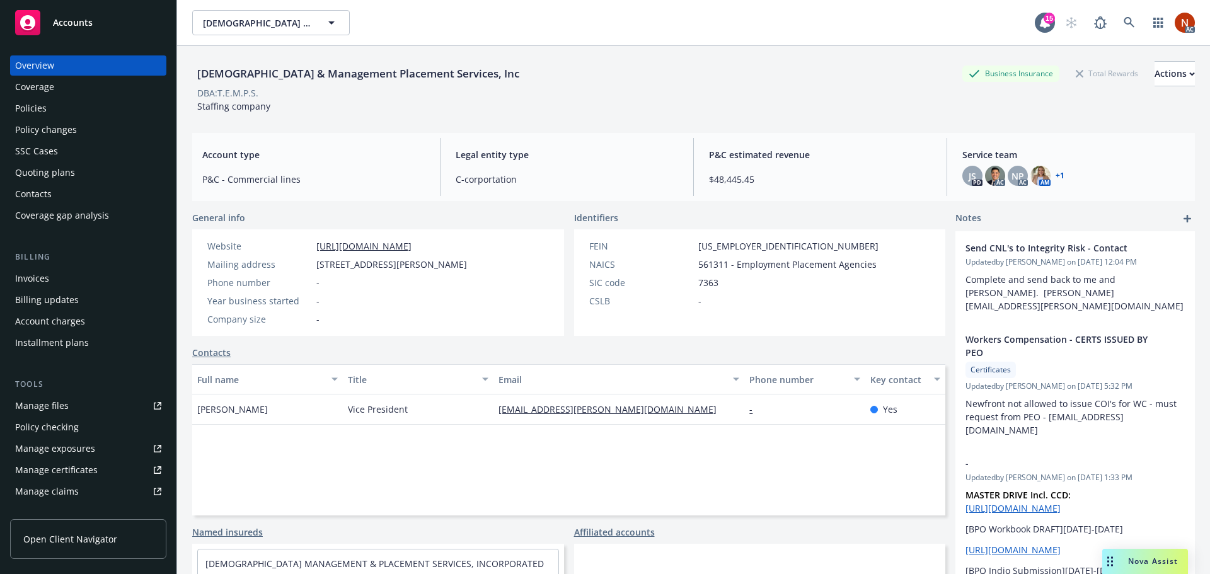
click at [89, 99] on div "Policies" at bounding box center [88, 108] width 146 height 20
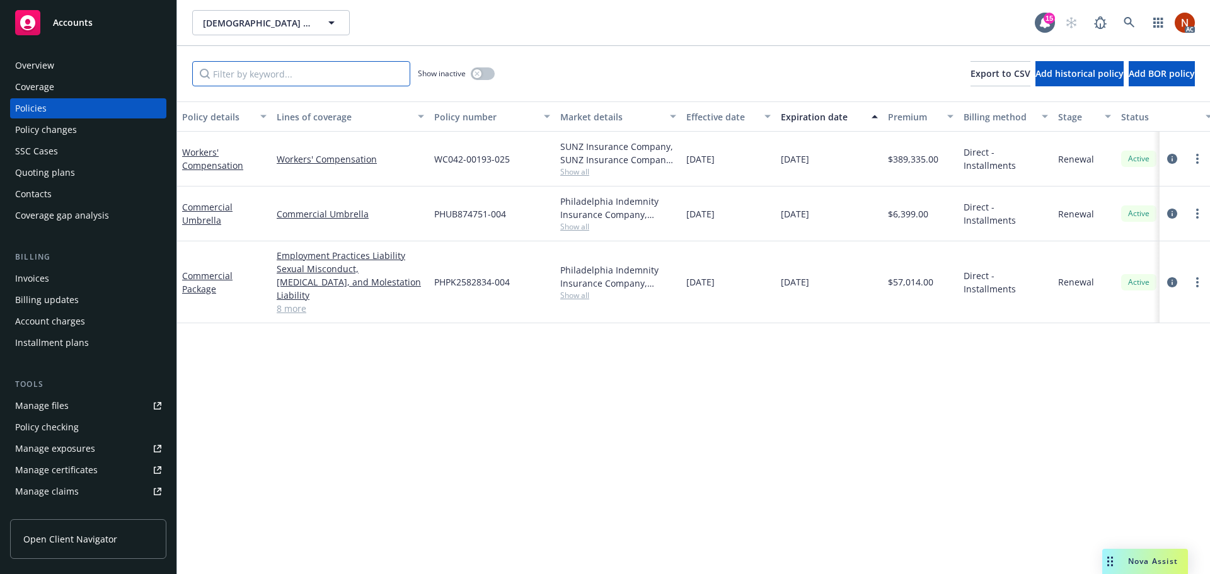
click at [262, 72] on input "Filter by keyword..." at bounding box center [301, 73] width 218 height 25
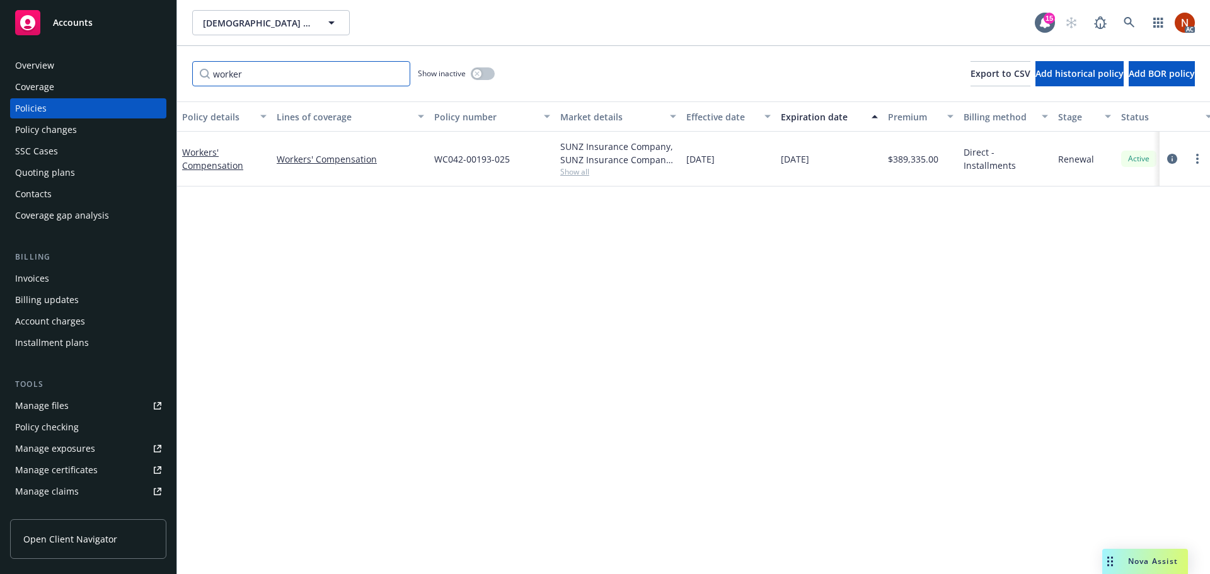
type input "worker"
click at [484, 79] on button "button" at bounding box center [483, 73] width 24 height 13
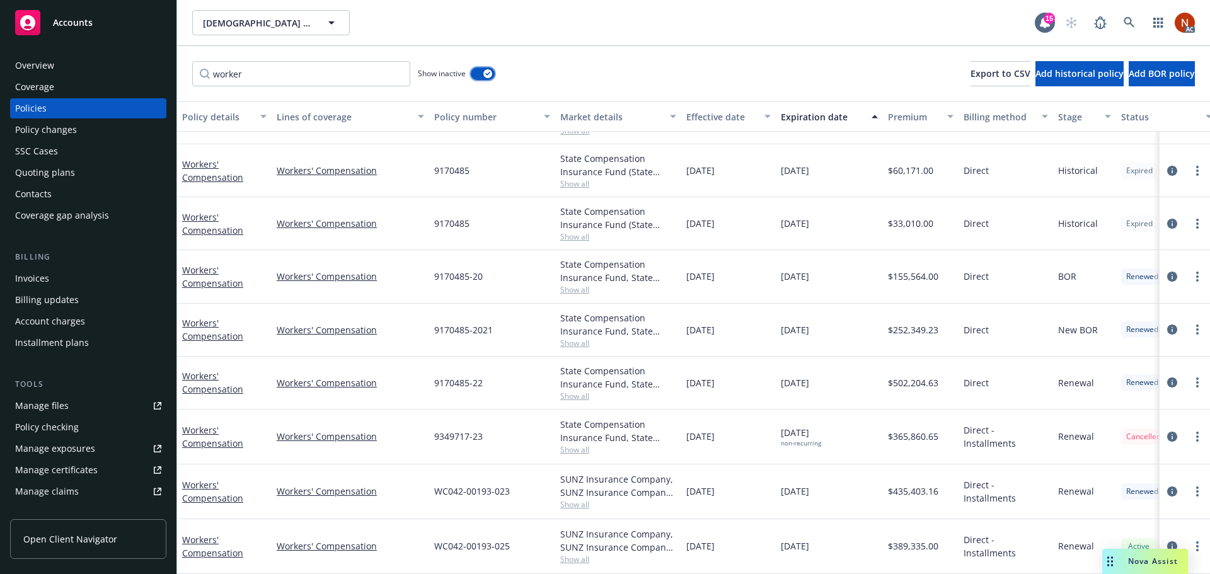
scroll to position [100, 0]
click at [1129, 23] on icon at bounding box center [1128, 22] width 11 height 11
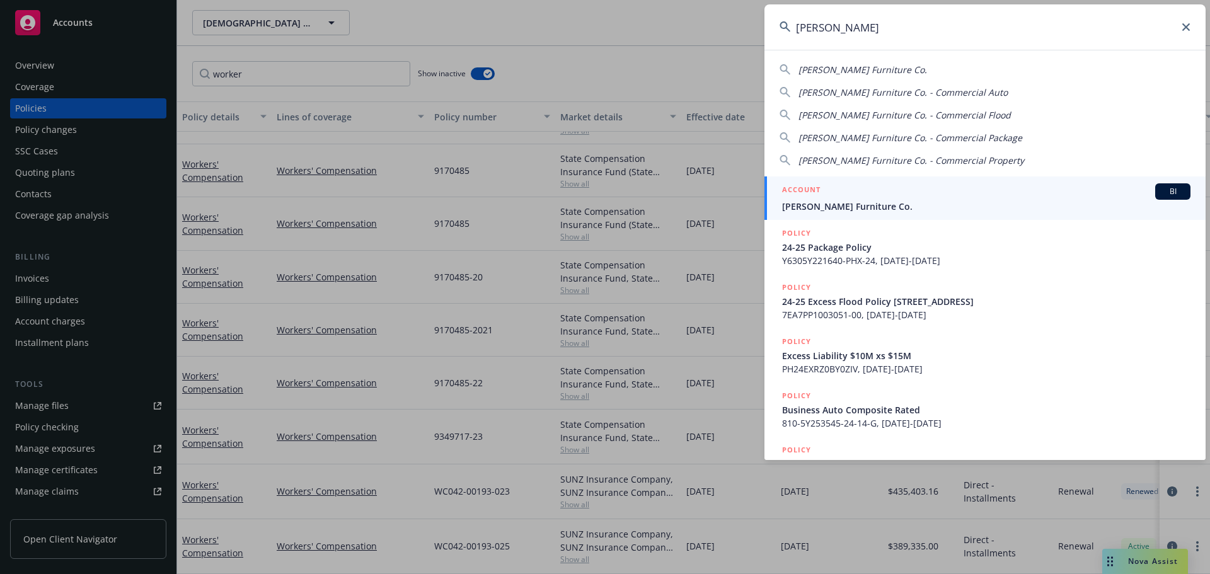
type input "gardner-white"
click at [892, 206] on span "Gardner-White Furniture Co." at bounding box center [986, 206] width 408 height 13
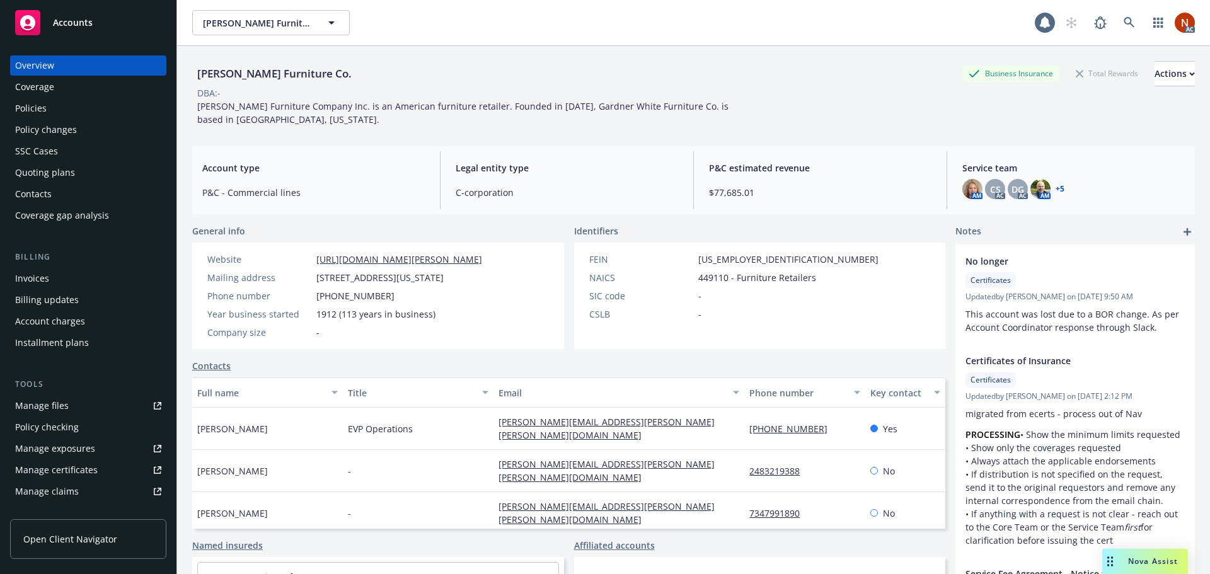
click at [43, 104] on div "Policies" at bounding box center [31, 108] width 32 height 20
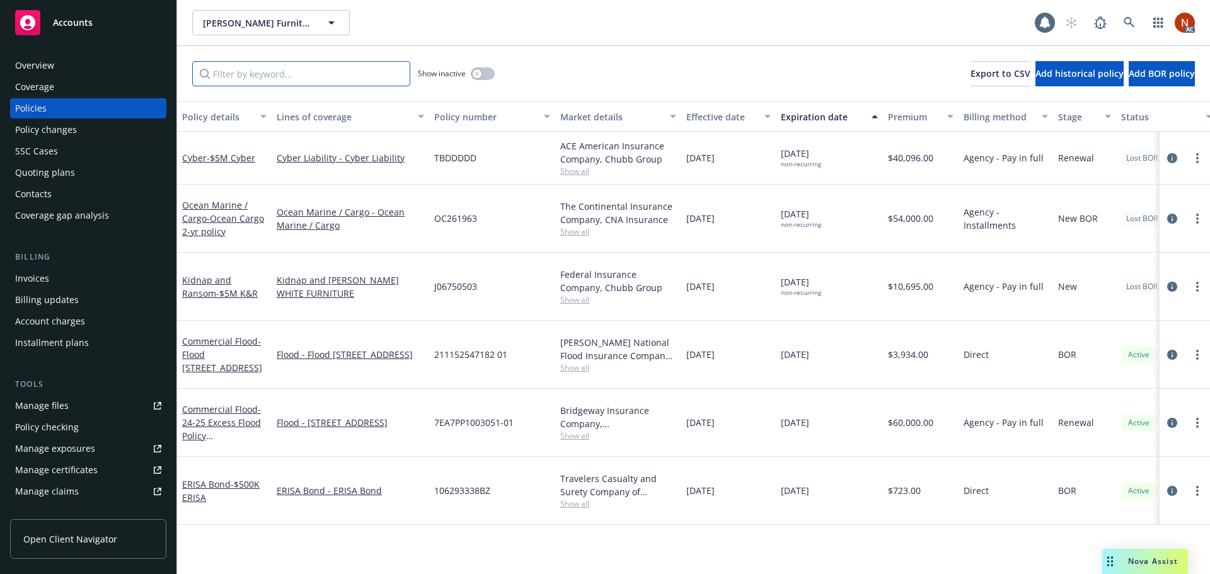
click at [299, 71] on input "Filter by keyword..." at bounding box center [301, 73] width 218 height 25
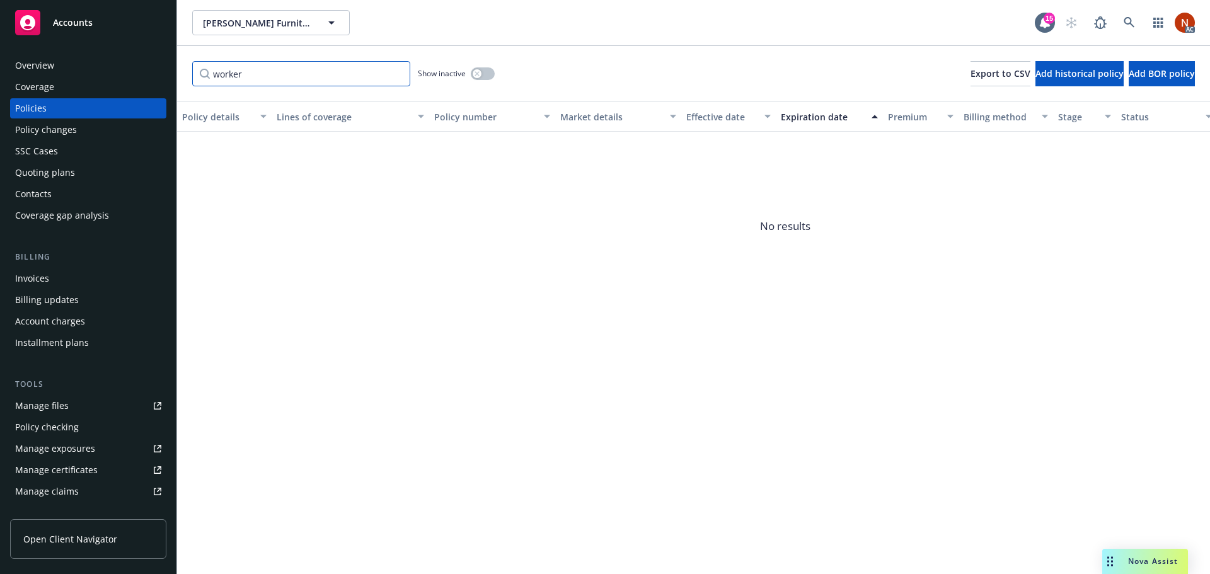
type input "worker"
click at [482, 72] on button "button" at bounding box center [483, 73] width 24 height 13
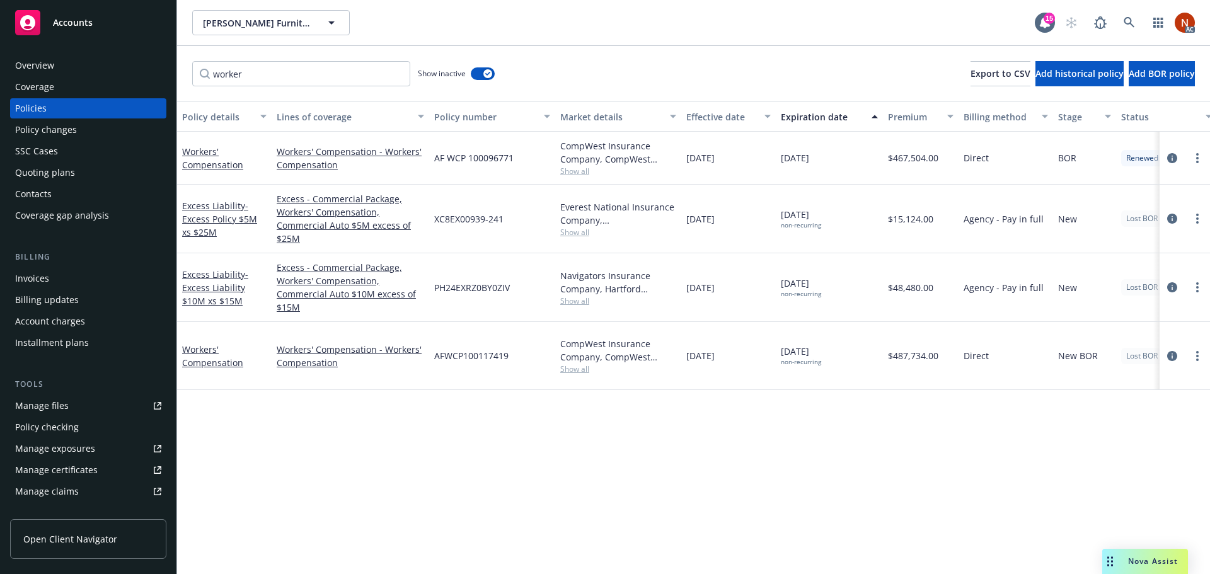
click at [699, 120] on div "Effective date" at bounding box center [721, 116] width 71 height 13
click at [1168, 351] on icon "circleInformation" at bounding box center [1172, 356] width 10 height 10
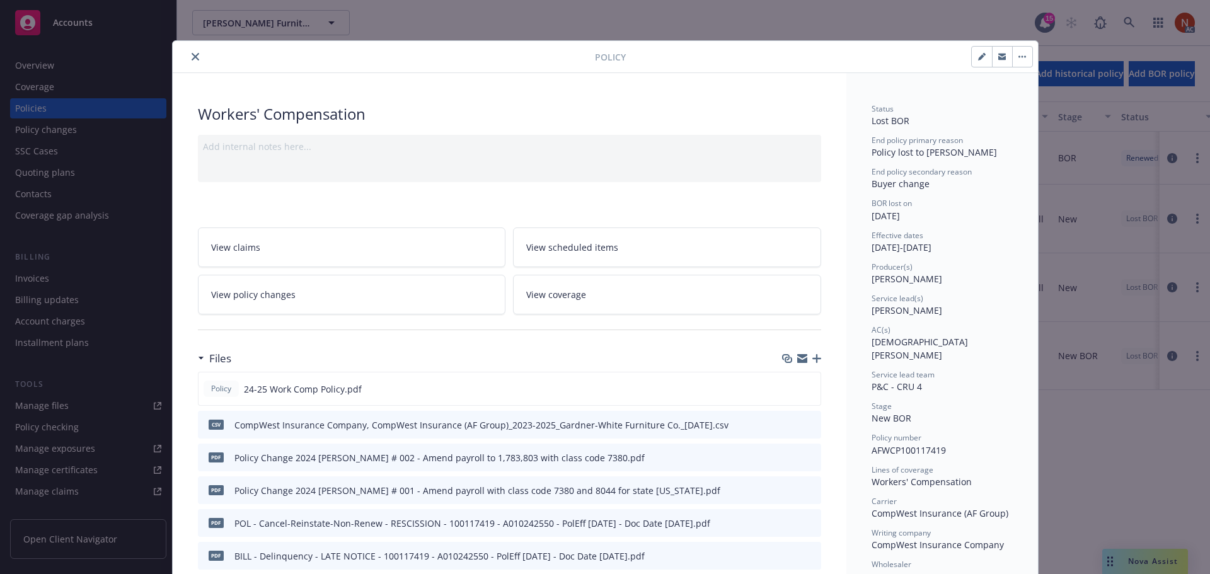
click at [192, 54] on icon "close" at bounding box center [196, 57] width 8 height 8
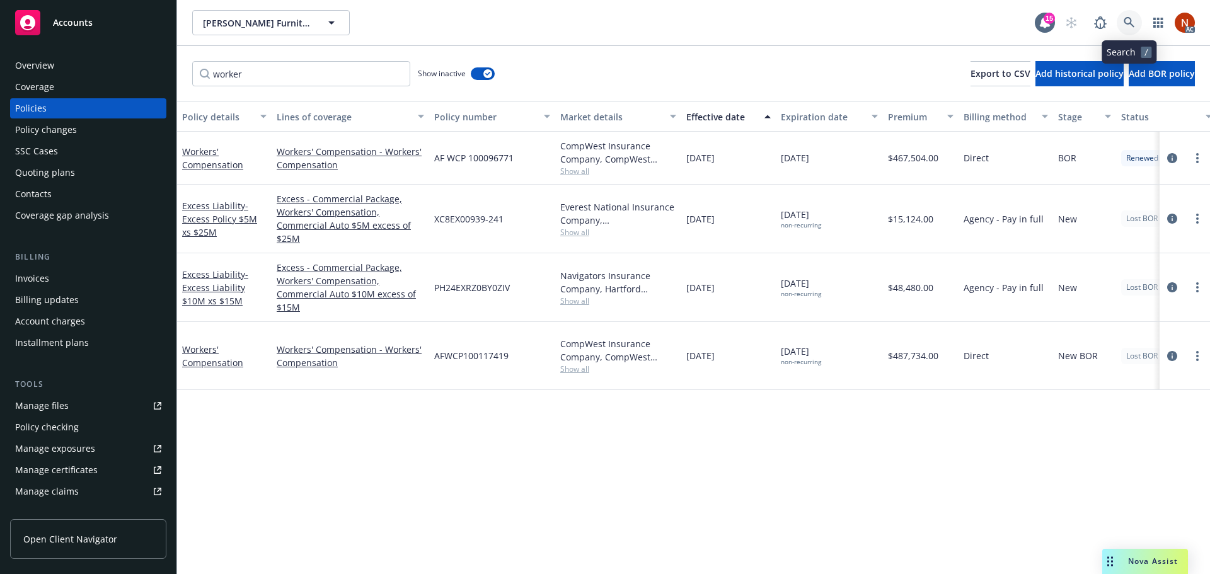
click at [1123, 19] on link at bounding box center [1128, 22] width 25 height 25
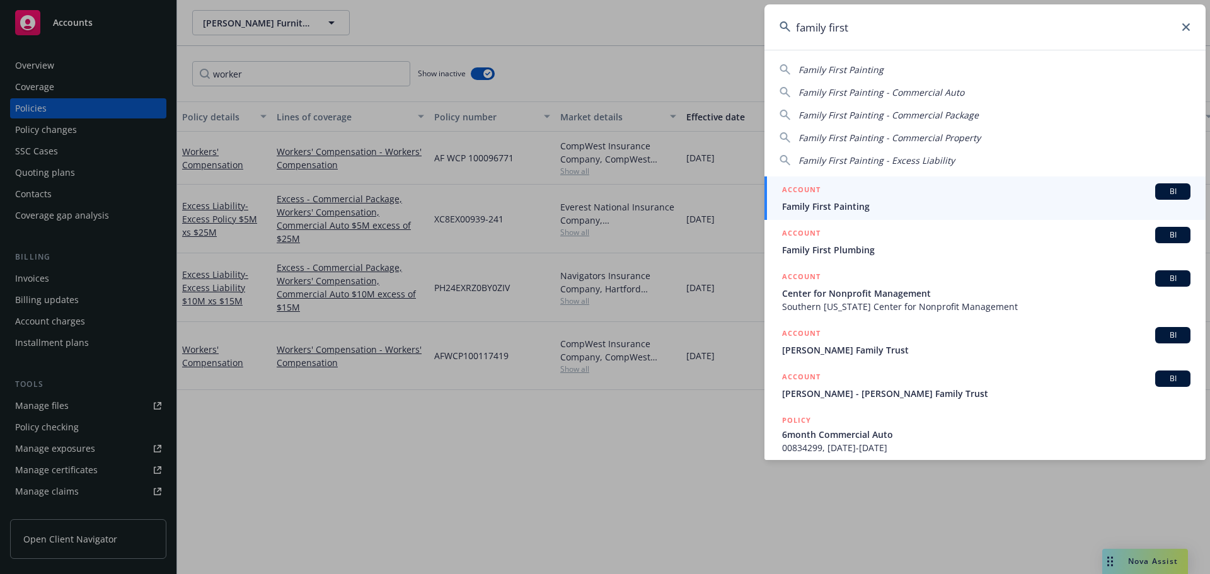
type input "family first"
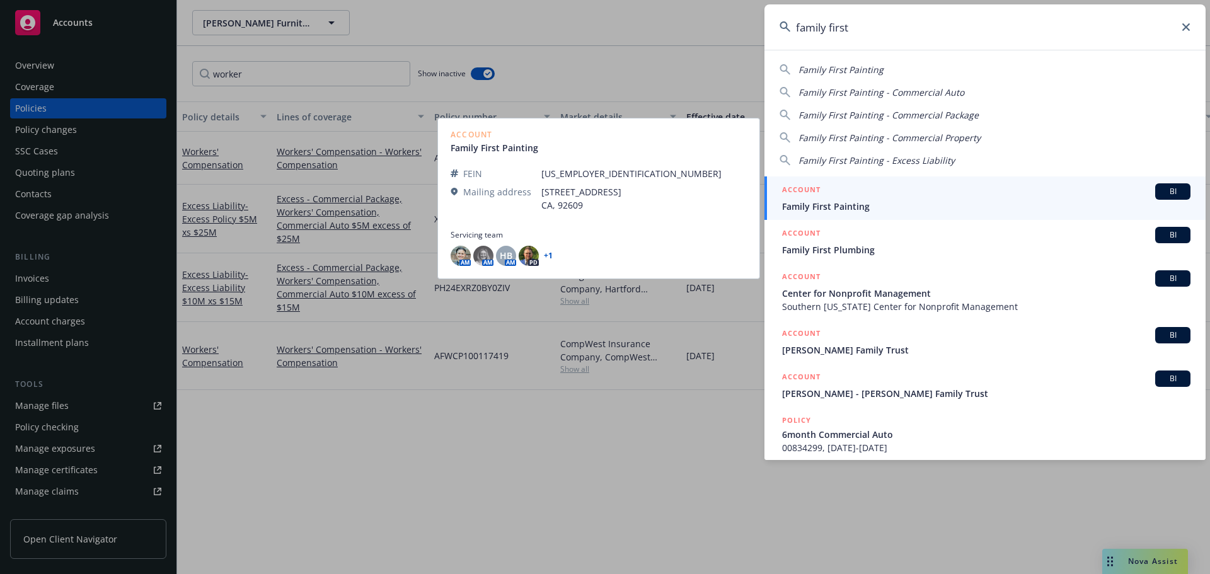
click at [867, 202] on span "Family First Painting" at bounding box center [986, 206] width 408 height 13
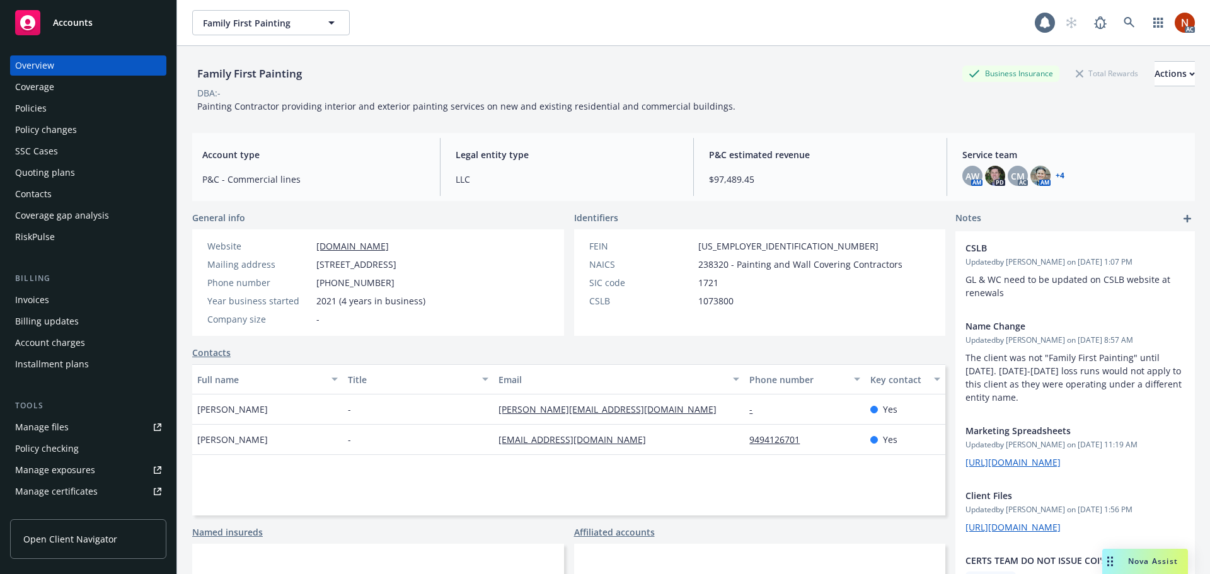
click at [59, 108] on div "Policies" at bounding box center [88, 108] width 146 height 20
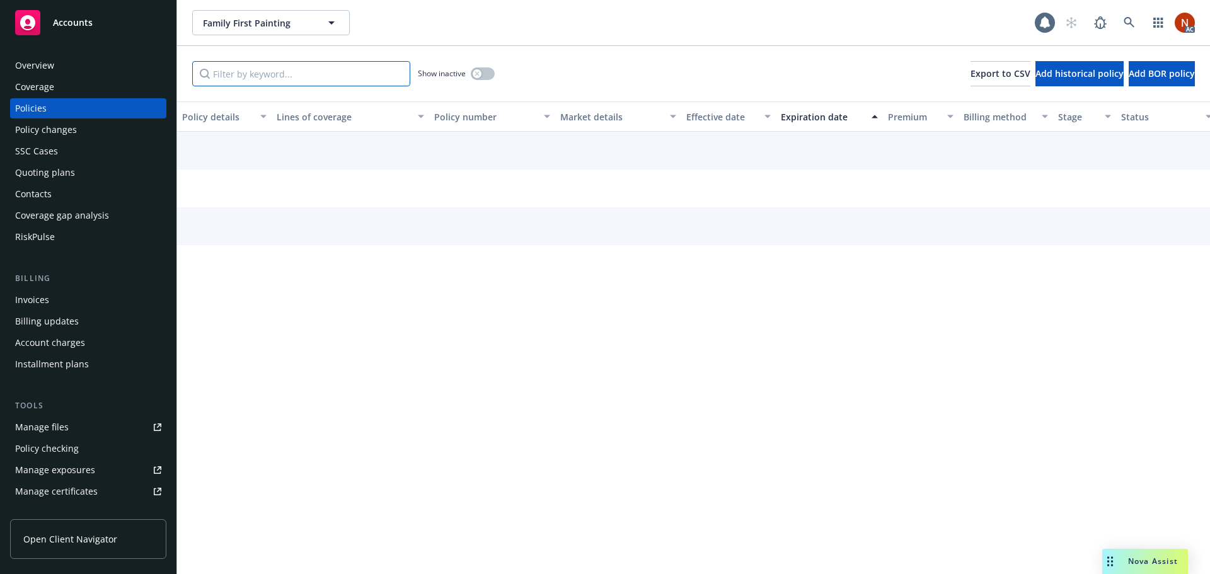
click at [243, 74] on input "Filter by keyword..." at bounding box center [301, 73] width 218 height 25
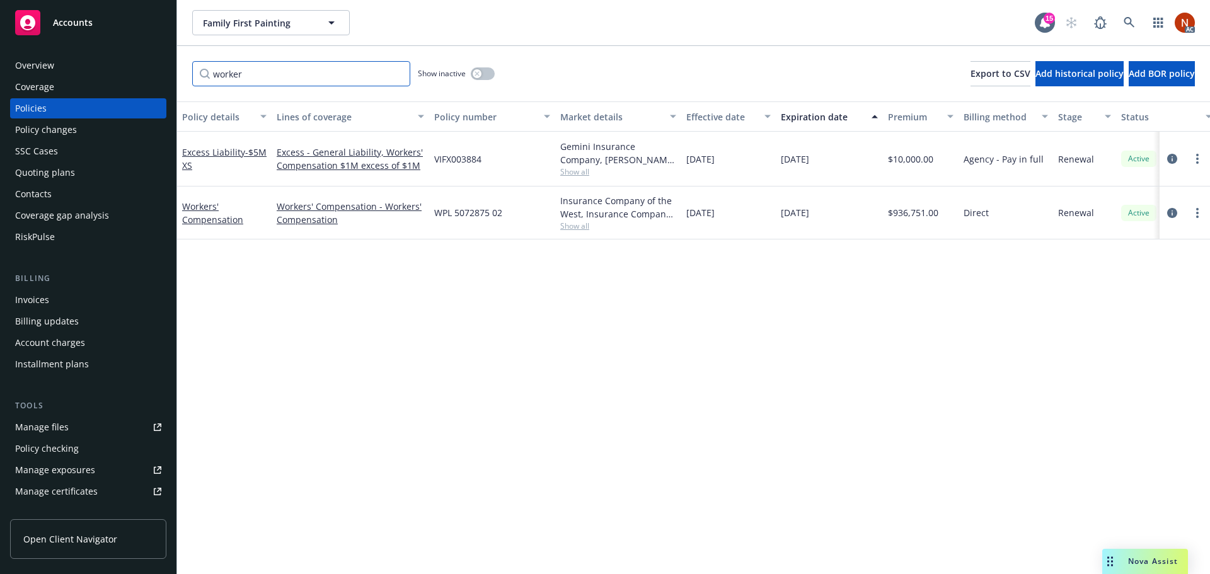
type input "worker"
click at [481, 68] on button "button" at bounding box center [483, 73] width 24 height 13
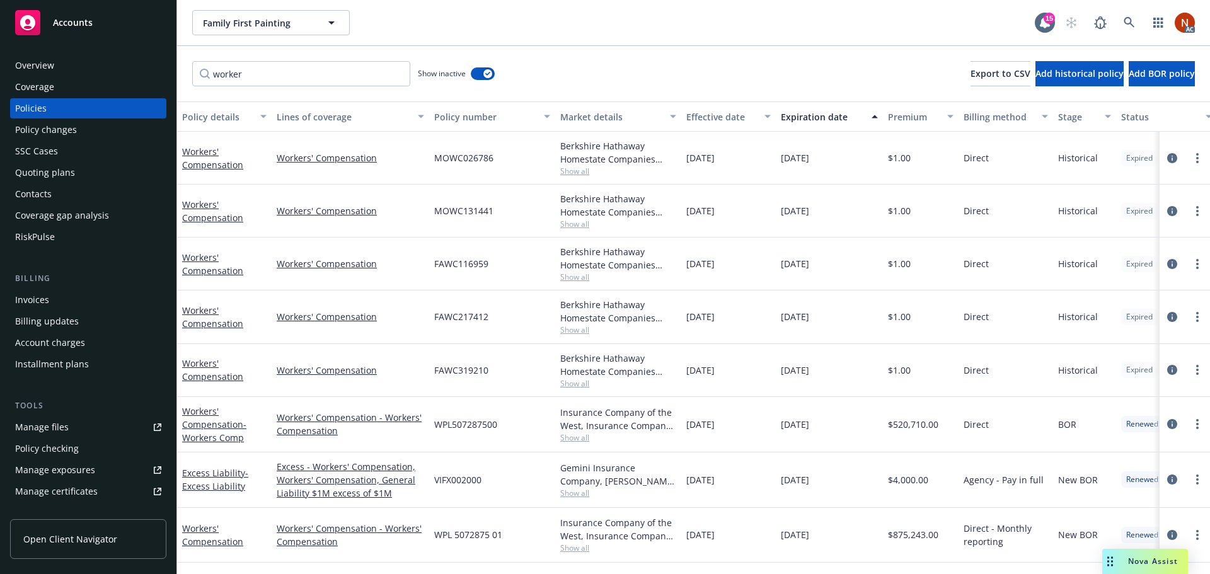
click at [725, 119] on div "Effective date" at bounding box center [721, 116] width 71 height 13
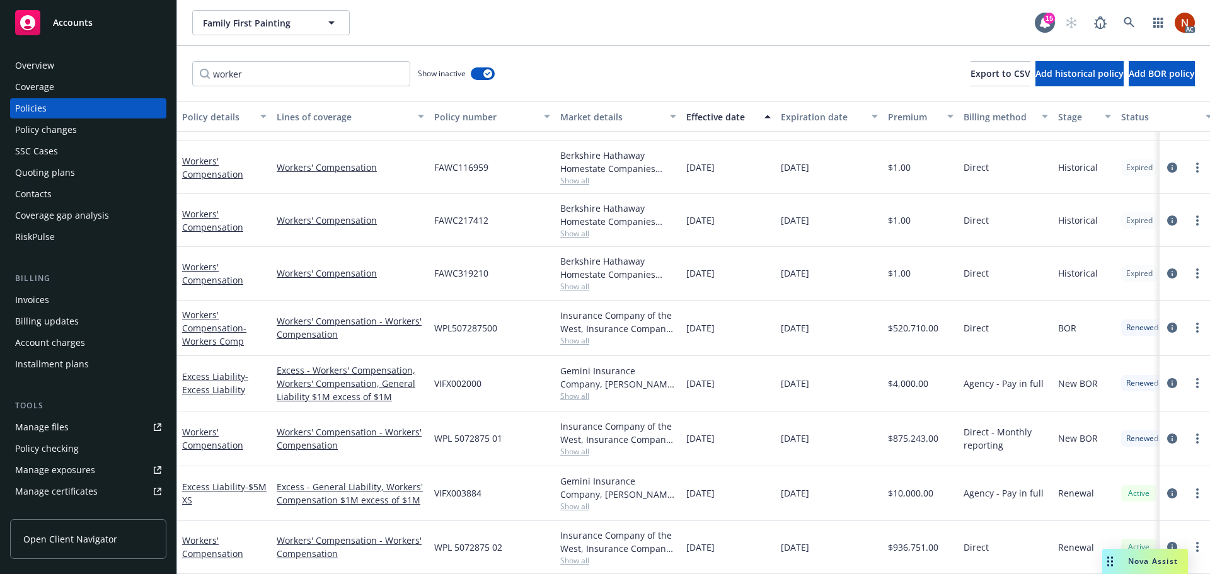
click at [50, 432] on div "Manage files" at bounding box center [42, 427] width 54 height 20
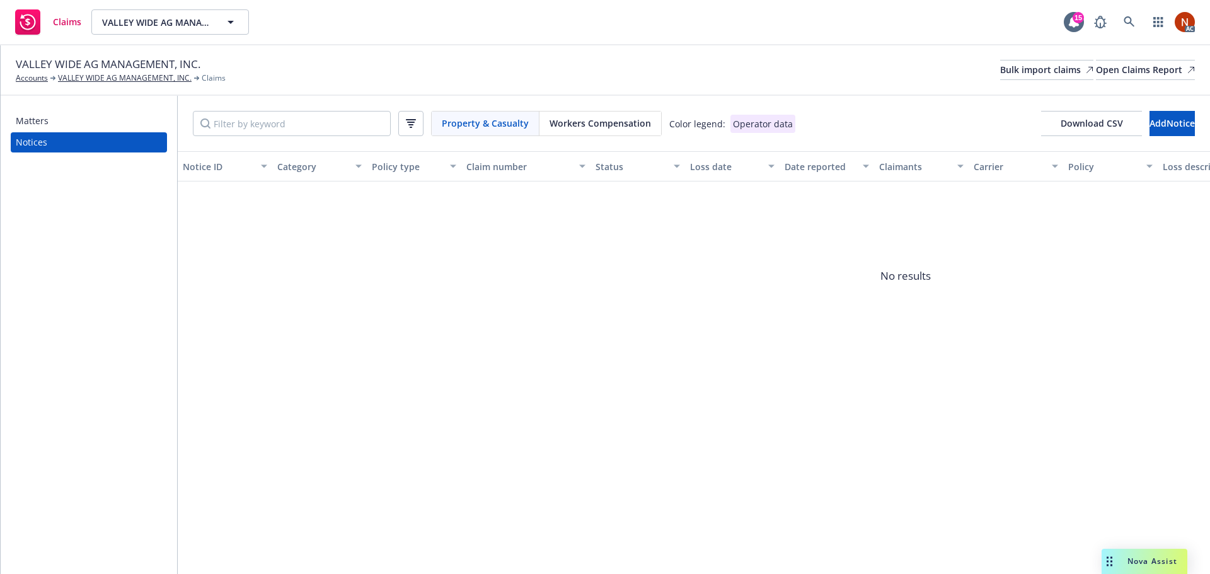
click at [568, 123] on span "Workers Compensation" at bounding box center [599, 123] width 101 height 13
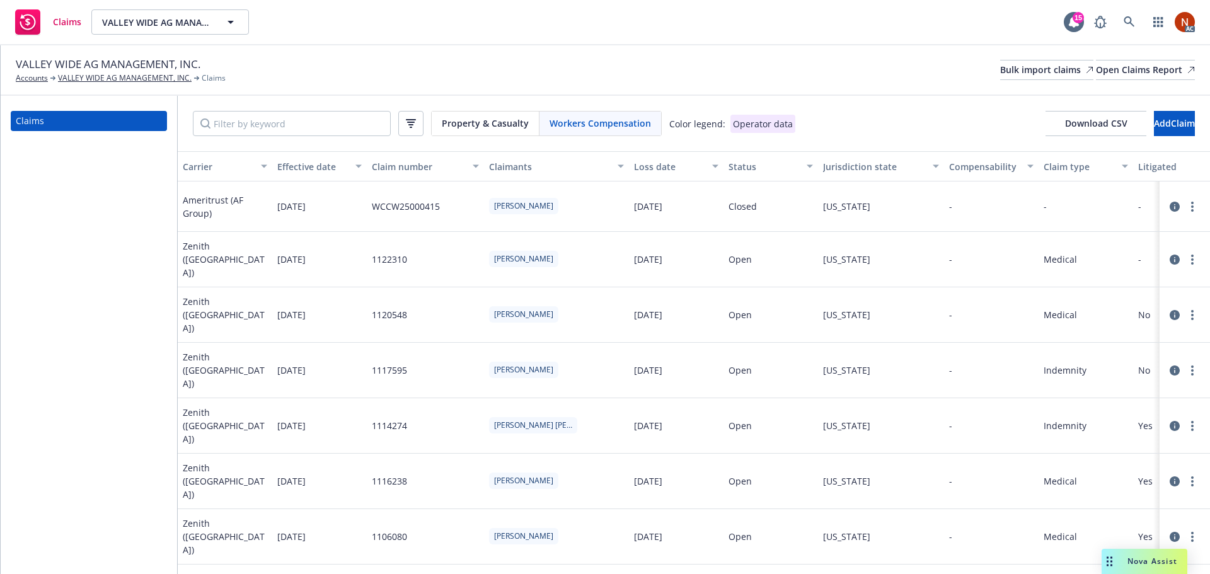
click at [415, 120] on button "button" at bounding box center [410, 123] width 25 height 25
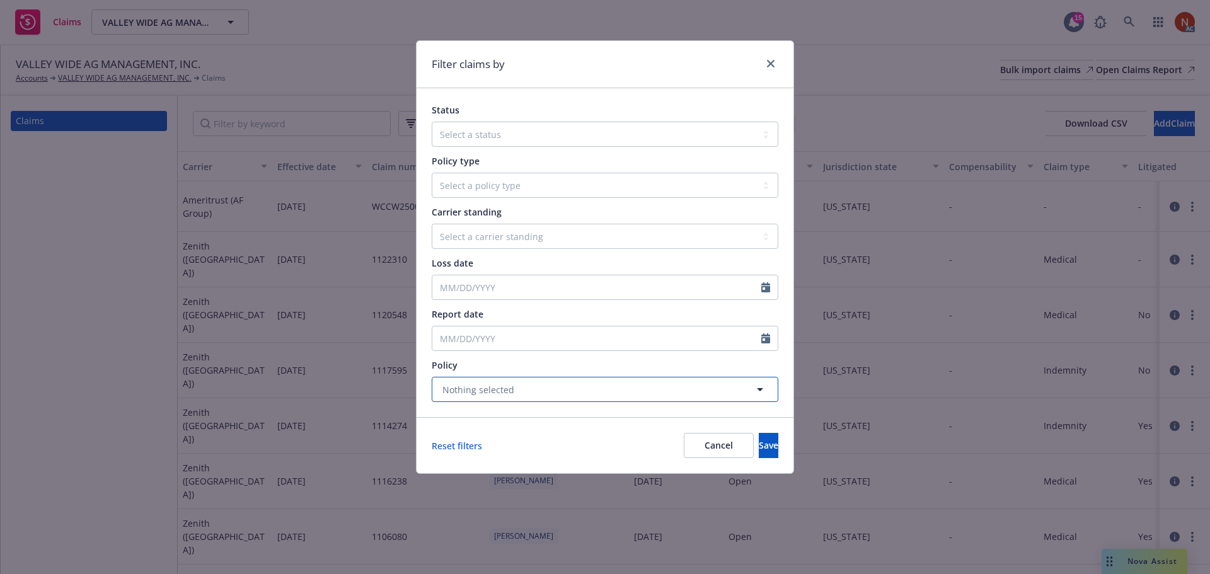
click at [507, 391] on span "Nothing selected" at bounding box center [478, 389] width 72 height 13
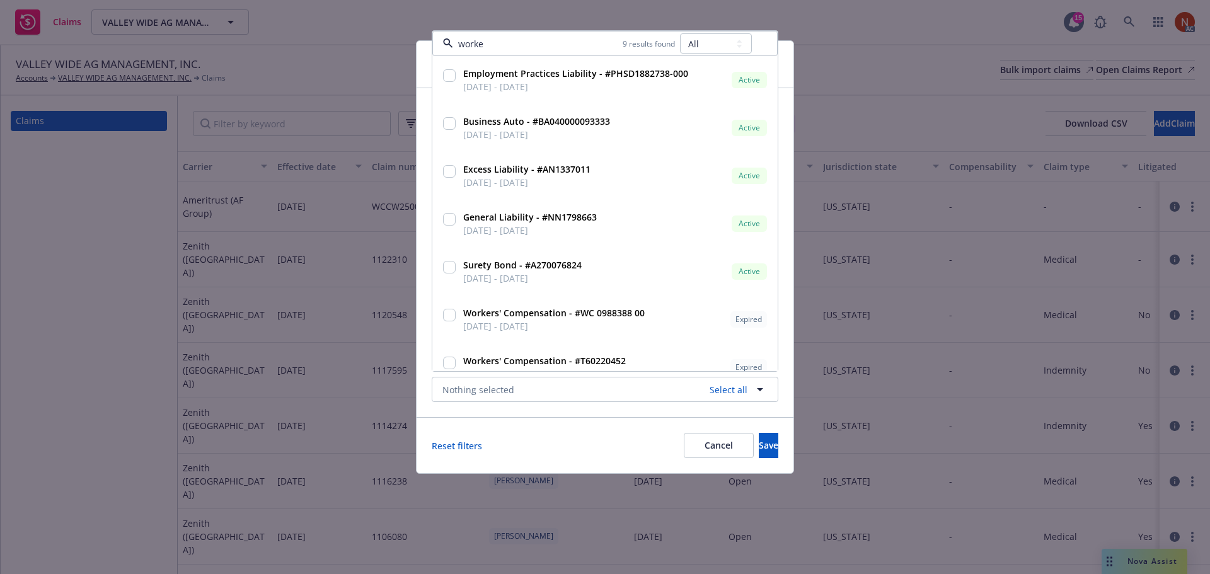
type input "worker"
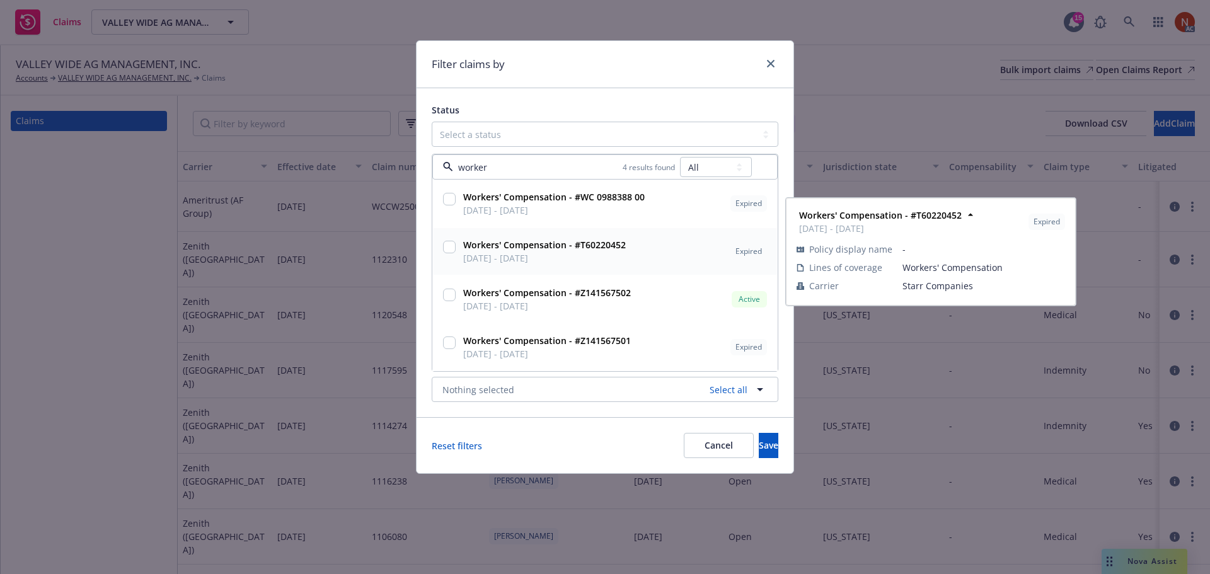
click at [516, 247] on strong "Workers' Compensation - #T60220452" at bounding box center [544, 245] width 163 height 12
checkbox input "true"
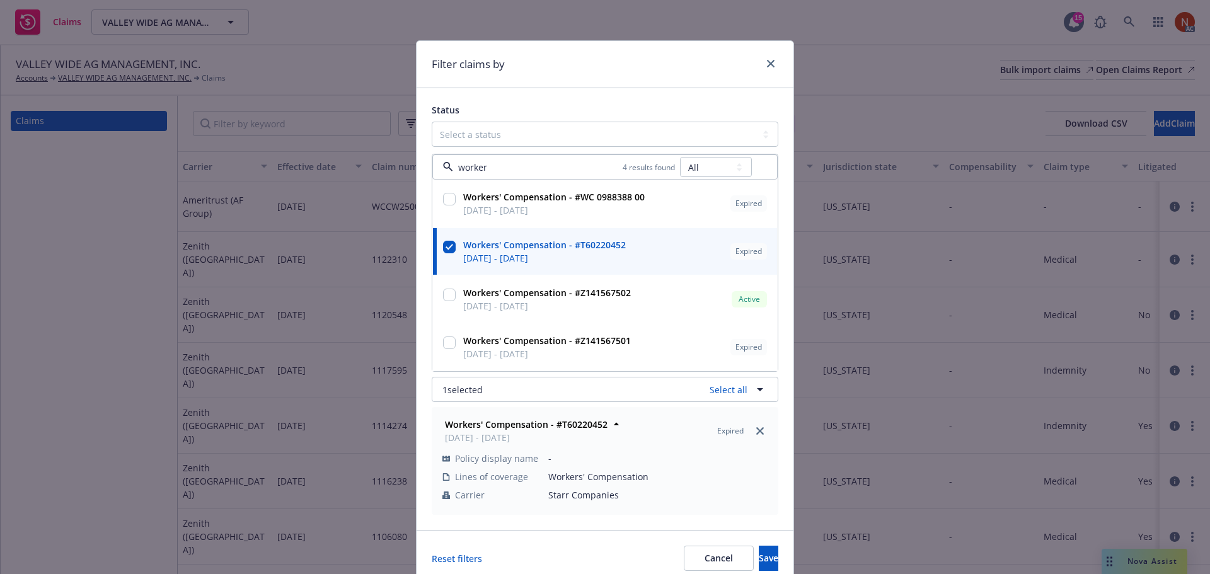
click at [514, 299] on strong "Workers' Compensation - #Z141567502" at bounding box center [547, 293] width 168 height 12
checkbox input "true"
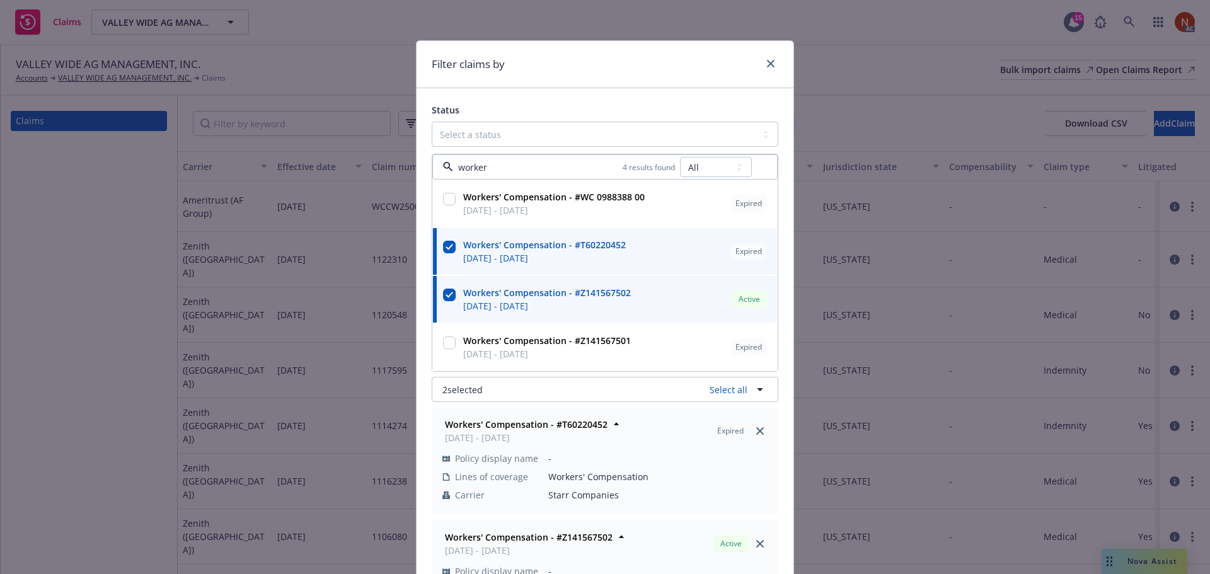
type input "worker"
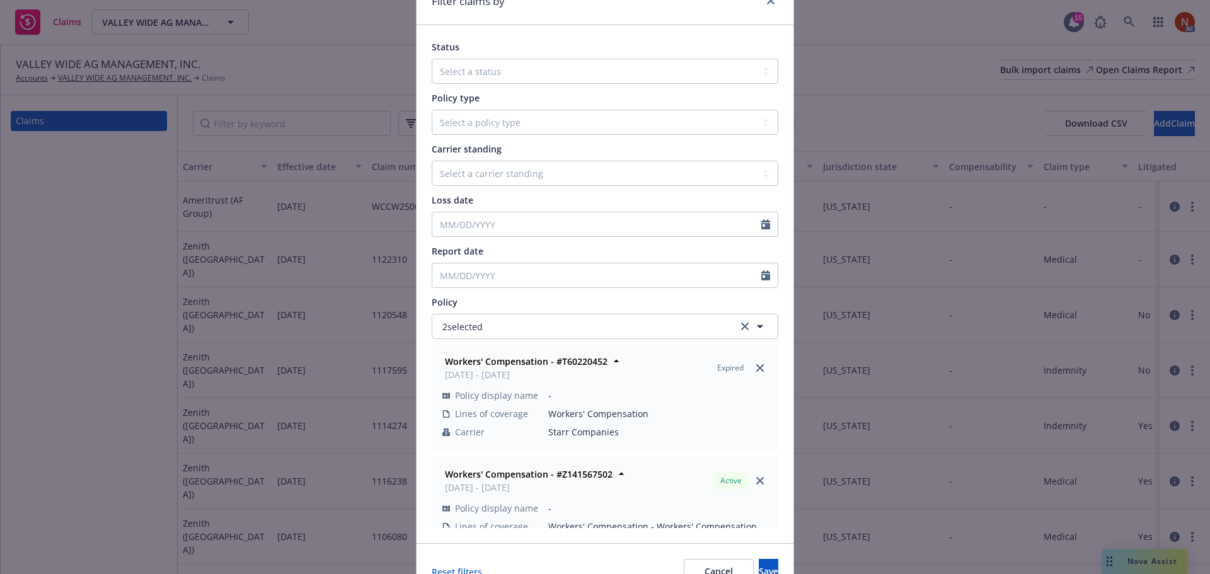
click at [756, 364] on icon "close" at bounding box center [760, 368] width 8 height 8
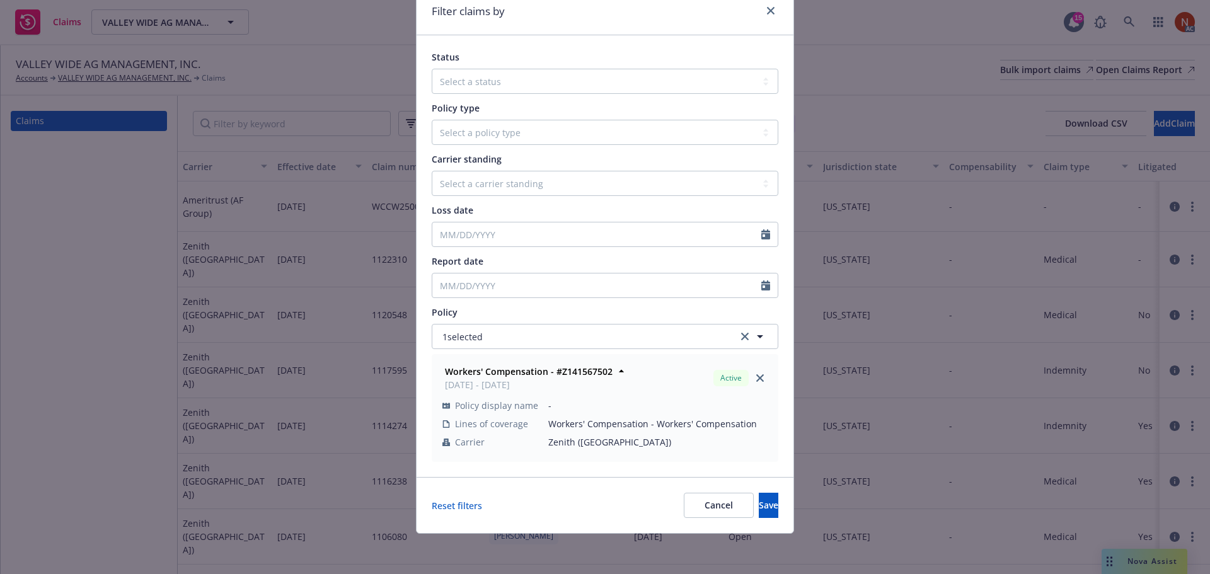
scroll to position [53, 0]
click at [762, 379] on link "close" at bounding box center [759, 377] width 15 height 15
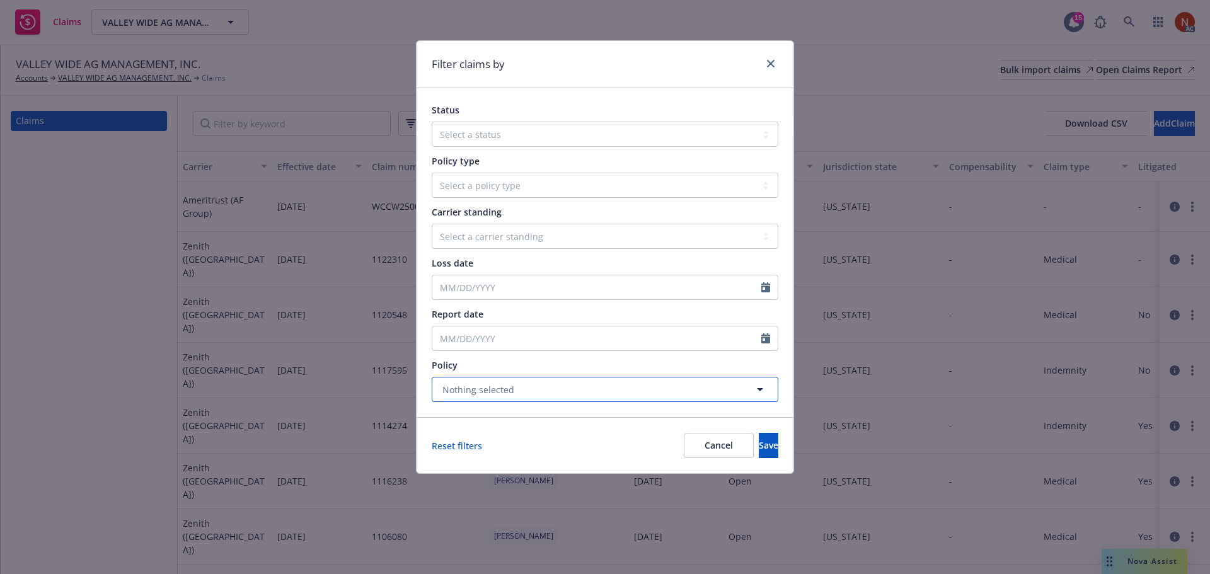
click at [524, 387] on button "Nothing selected" at bounding box center [605, 389] width 347 height 25
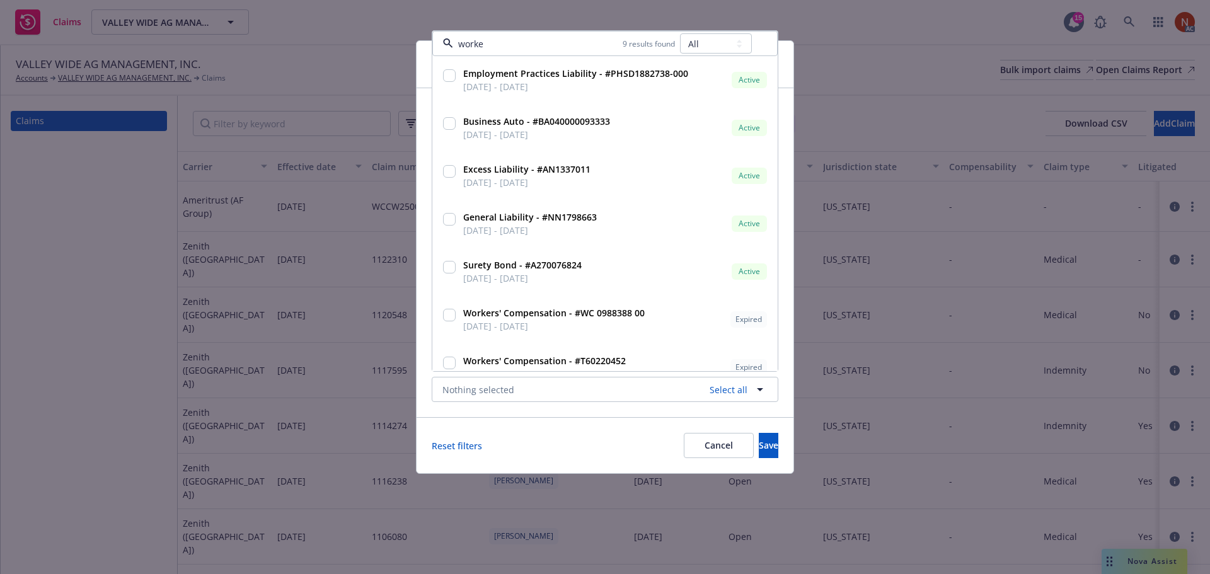
type input "worker"
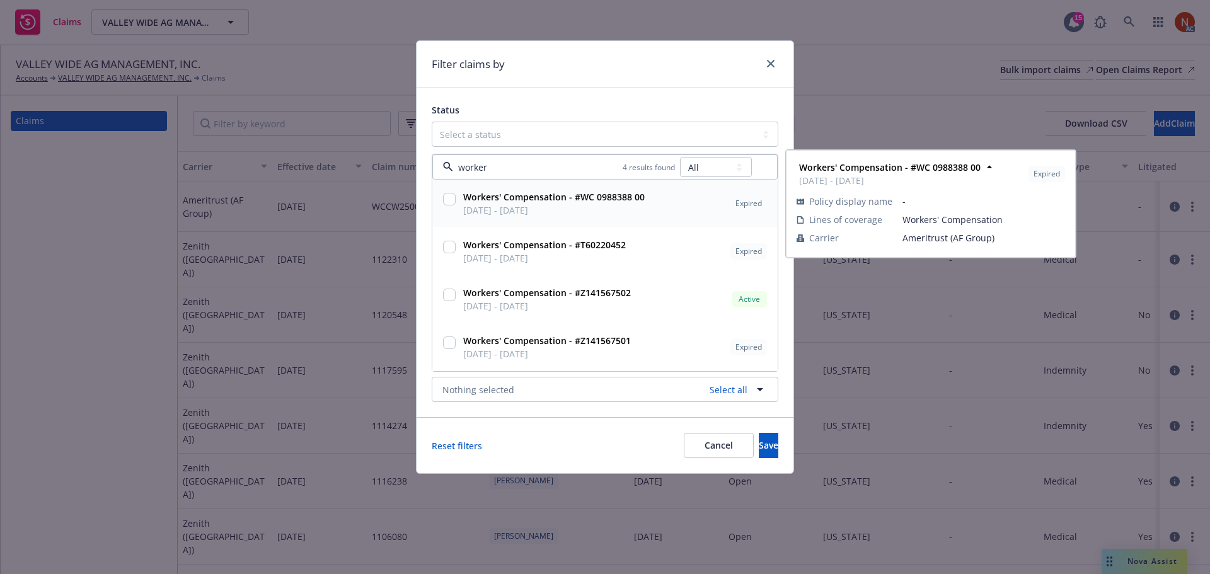
click at [549, 200] on strong "Workers' Compensation - #WC 0988388 00" at bounding box center [553, 197] width 181 height 12
checkbox input "true"
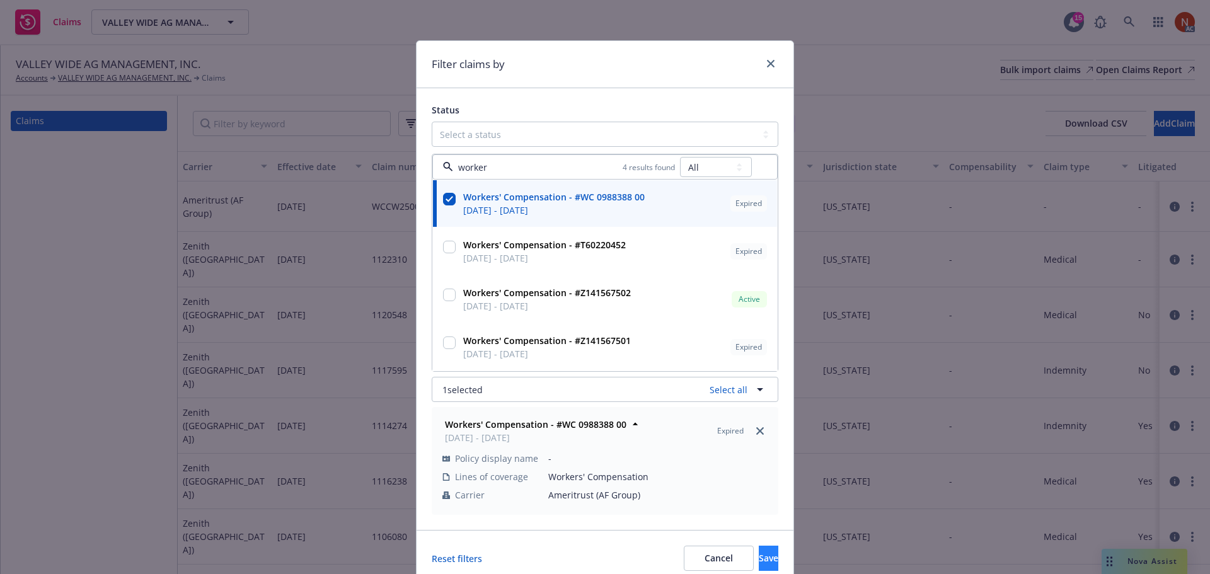
type input "worker"
click at [759, 555] on span "Save" at bounding box center [769, 558] width 20 height 12
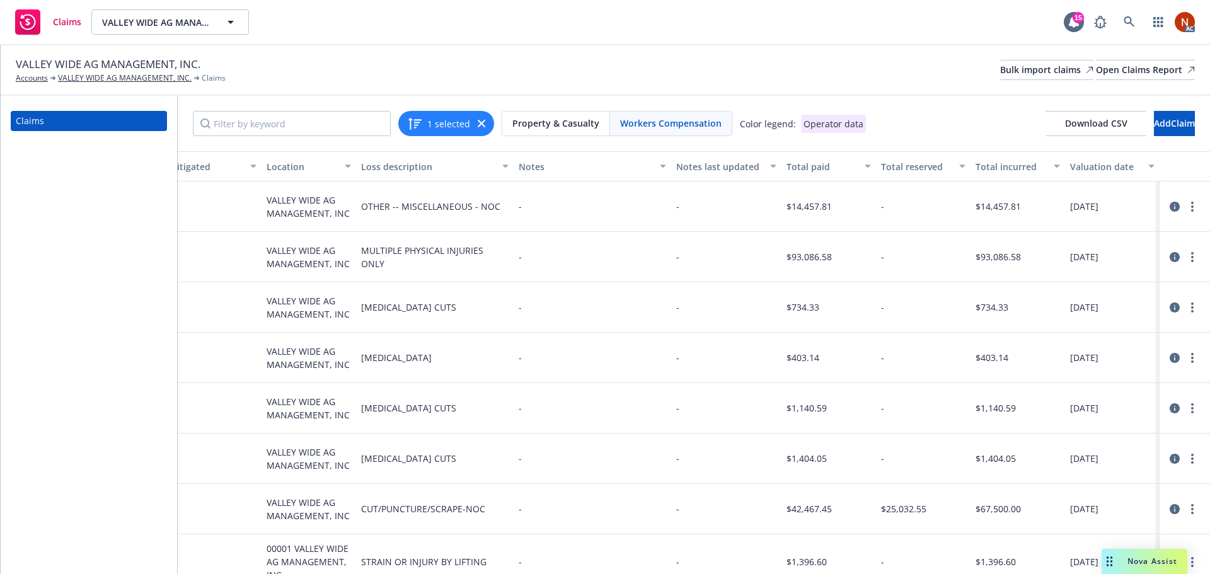
scroll to position [176, 975]
